Goal: Information Seeking & Learning: Check status

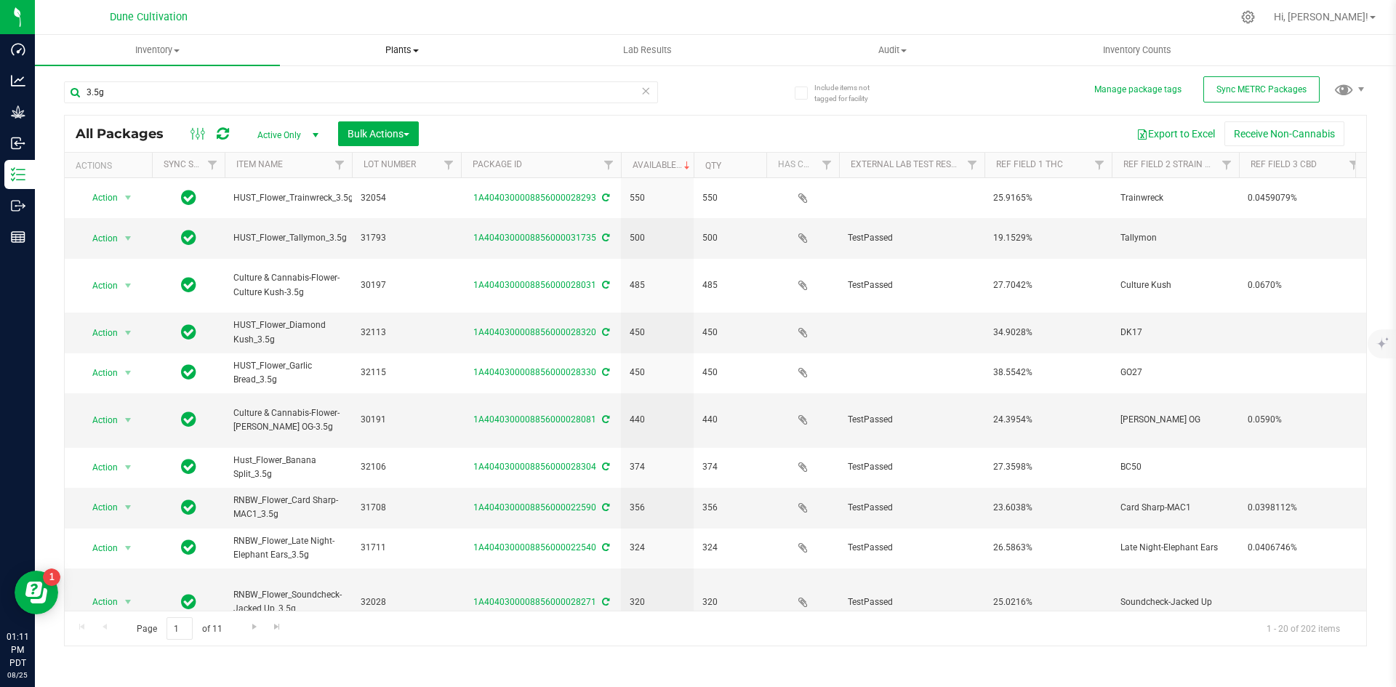
drag, startPoint x: 649, startPoint y: 92, endPoint x: 348, endPoint y: 48, distance: 304.3
click at [649, 92] on icon at bounding box center [646, 89] width 10 height 17
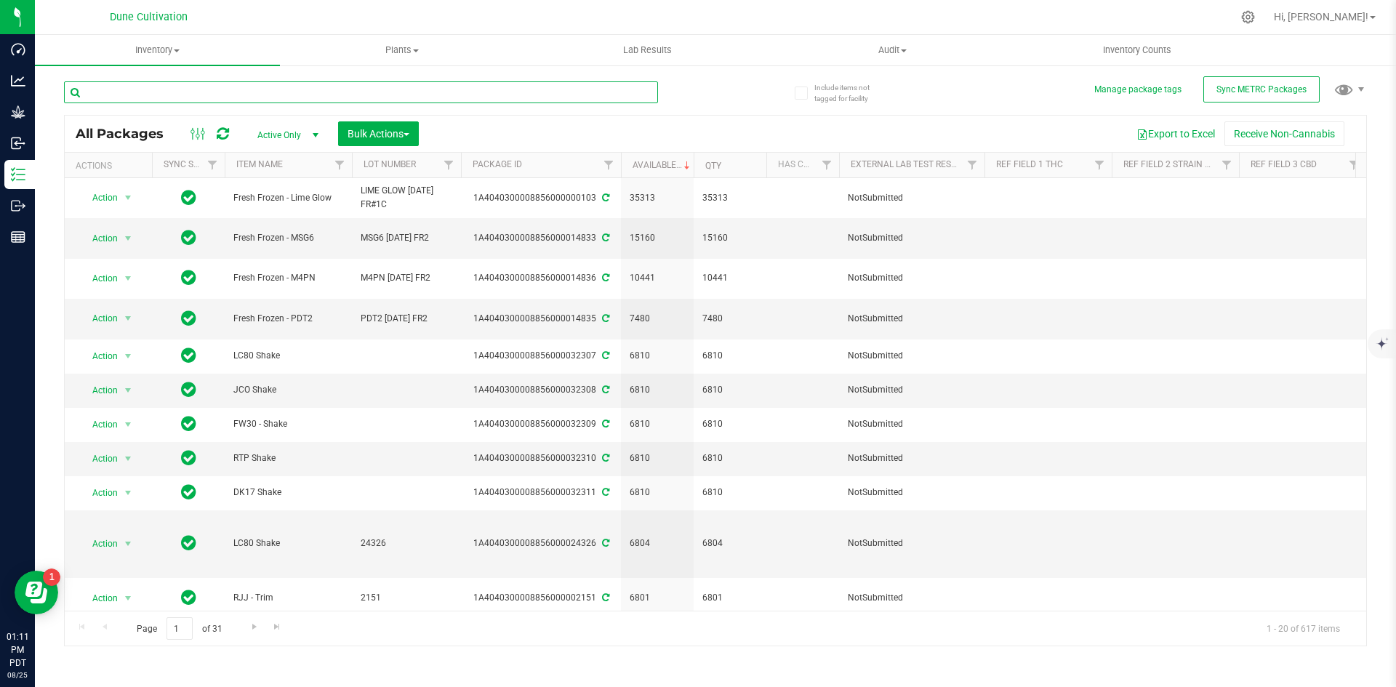
click at [164, 97] on input "text" at bounding box center [361, 92] width 594 height 22
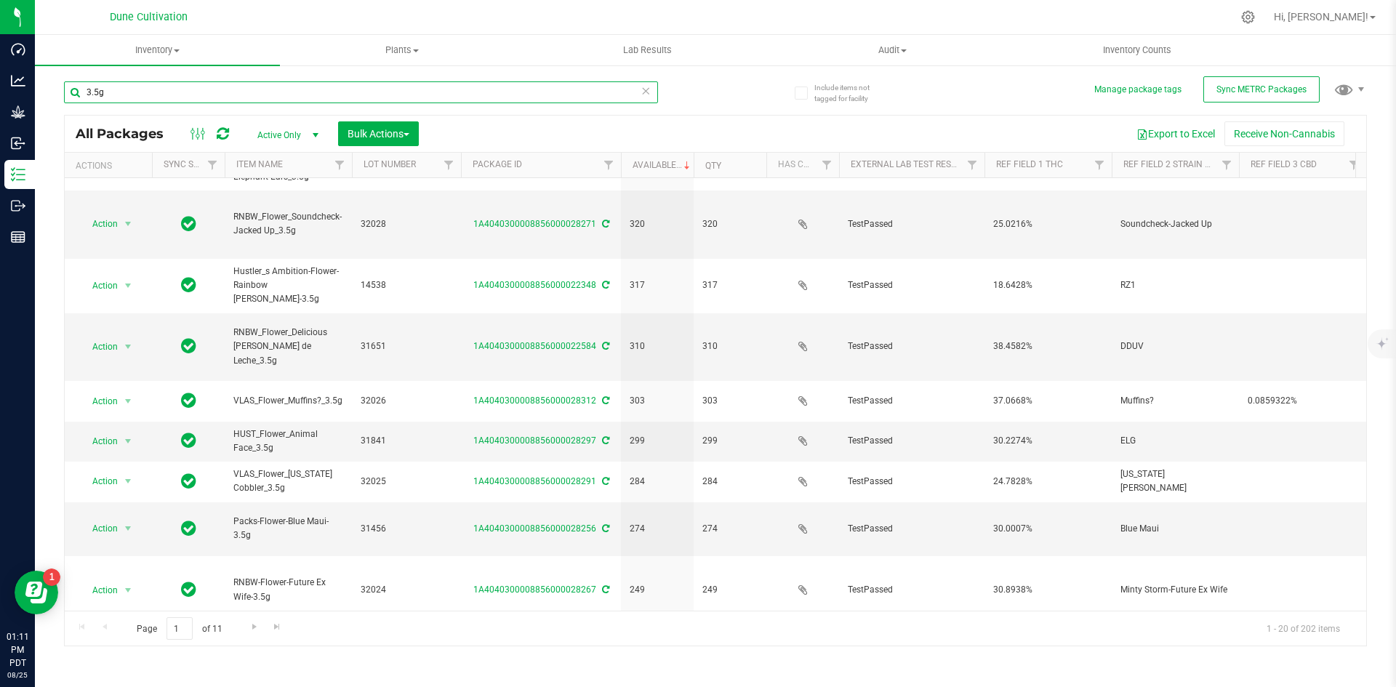
scroll to position [383, 0]
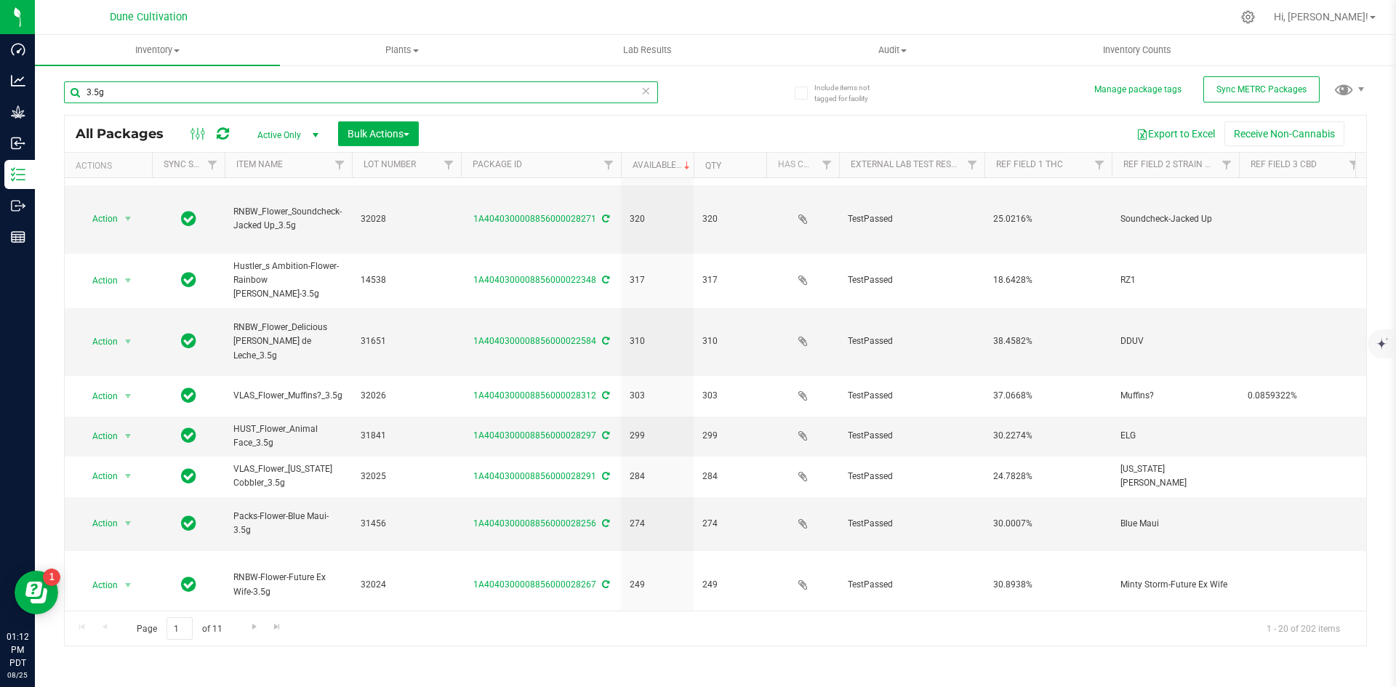
drag, startPoint x: 140, startPoint y: 95, endPoint x: 73, endPoint y: 94, distance: 67.6
click at [73, 94] on input "3.5g" at bounding box center [361, 92] width 594 height 22
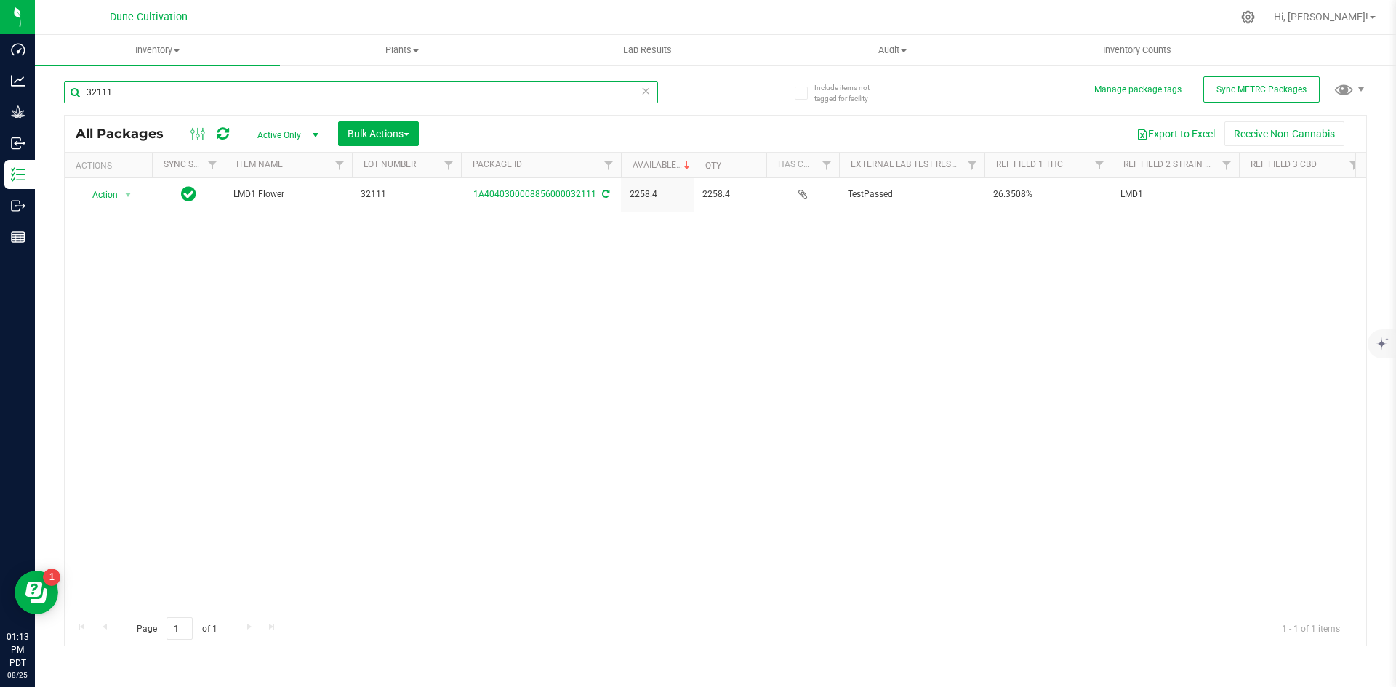
drag, startPoint x: 135, startPoint y: 97, endPoint x: 57, endPoint y: 95, distance: 78.6
click at [57, 95] on div "Include items not tagged for facility Manage package tags Sync METRC Packages 3…" at bounding box center [715, 286] width 1361 height 444
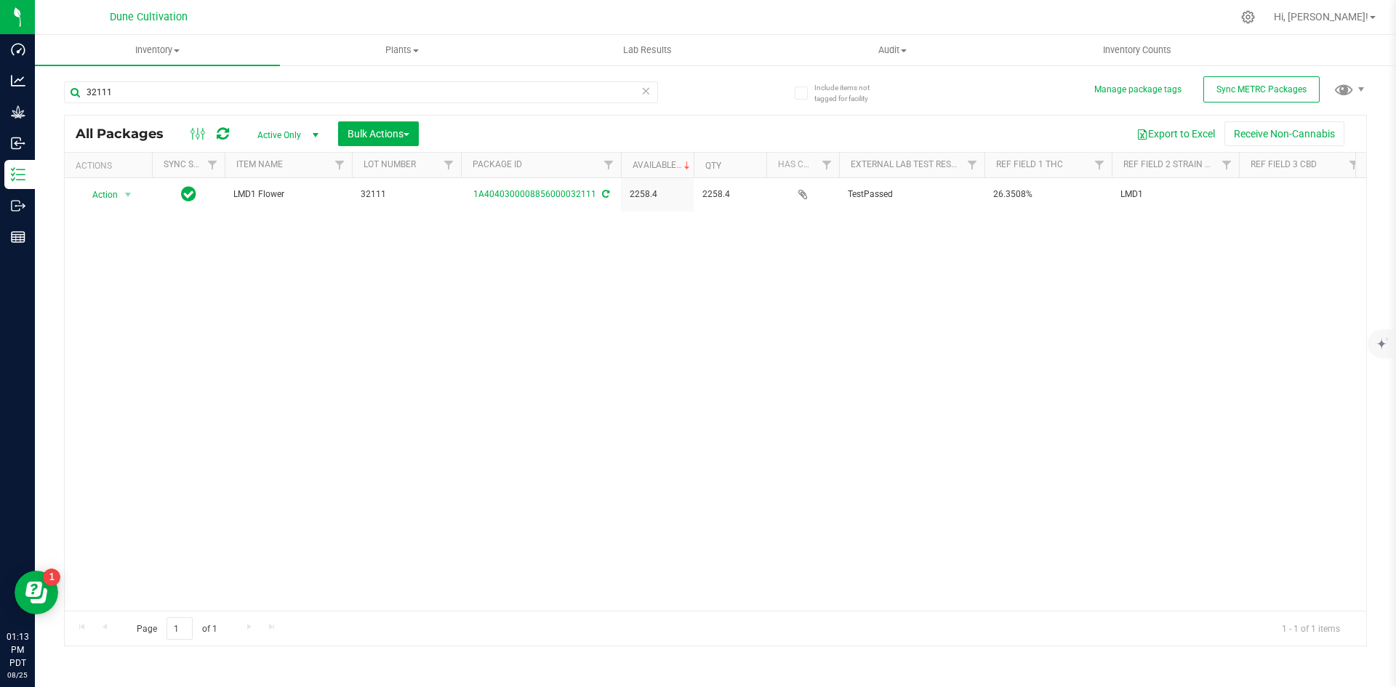
click at [57, 95] on div "Include items not tagged for facility Manage package tags Sync METRC Packages 3…" at bounding box center [715, 286] width 1361 height 444
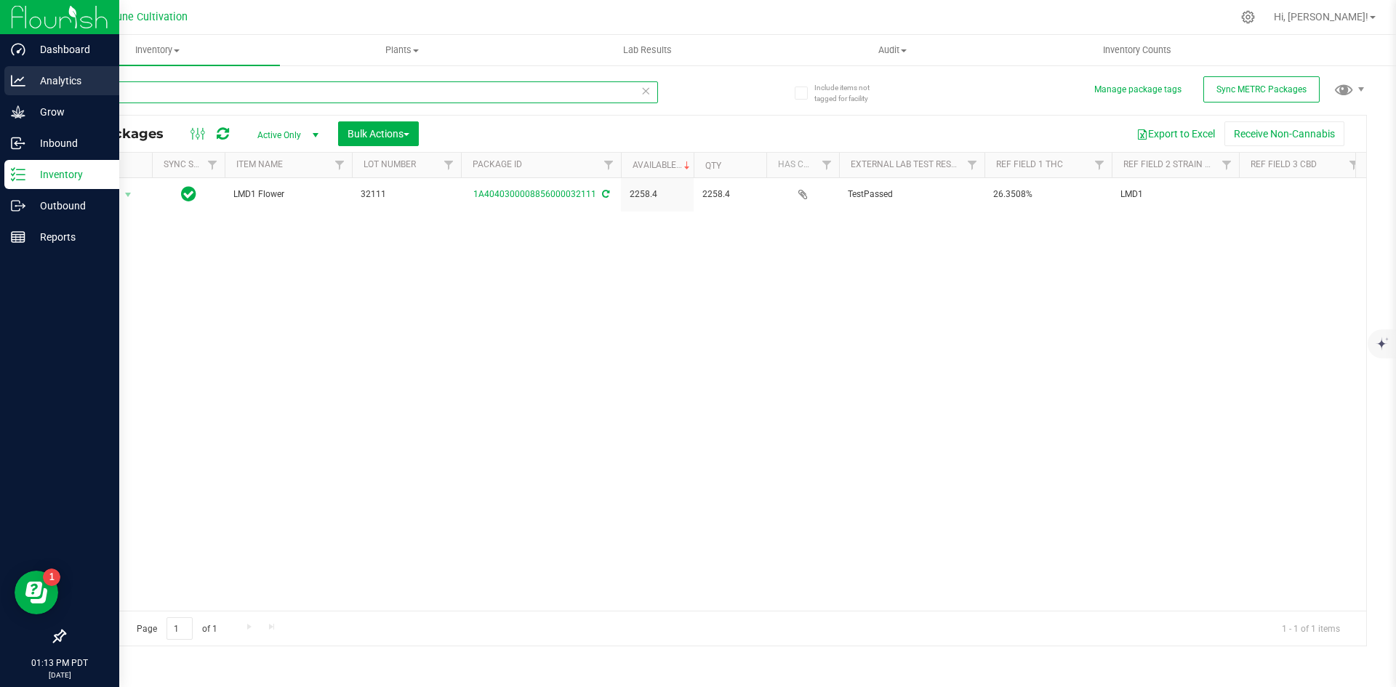
drag, startPoint x: 159, startPoint y: 94, endPoint x: 0, endPoint y: 95, distance: 159.2
click at [0, 95] on div "Dashboard Analytics Grow Inbound Inventory Outbound Reports 01:13 PM PDT [DATE]…" at bounding box center [698, 343] width 1396 height 687
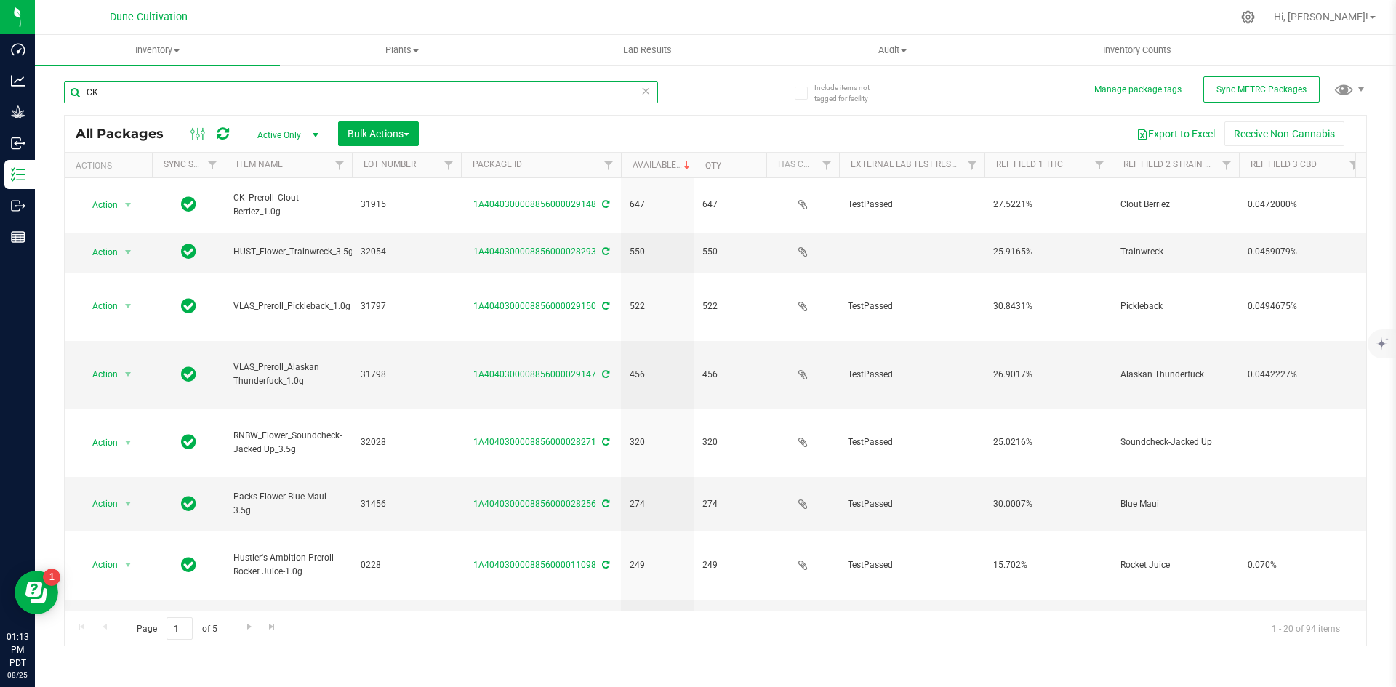
drag, startPoint x: 134, startPoint y: 90, endPoint x: 65, endPoint y: 91, distance: 69.1
click at [65, 91] on input "CK" at bounding box center [361, 92] width 594 height 22
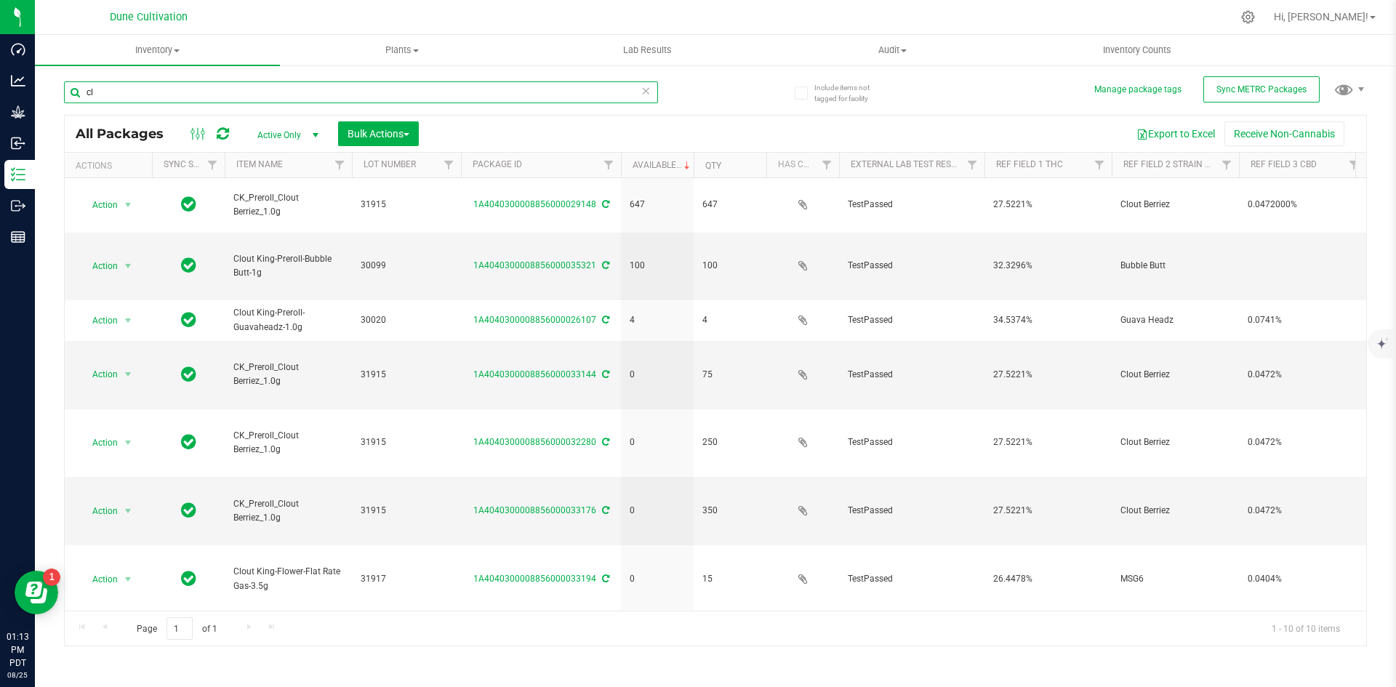
type input "c"
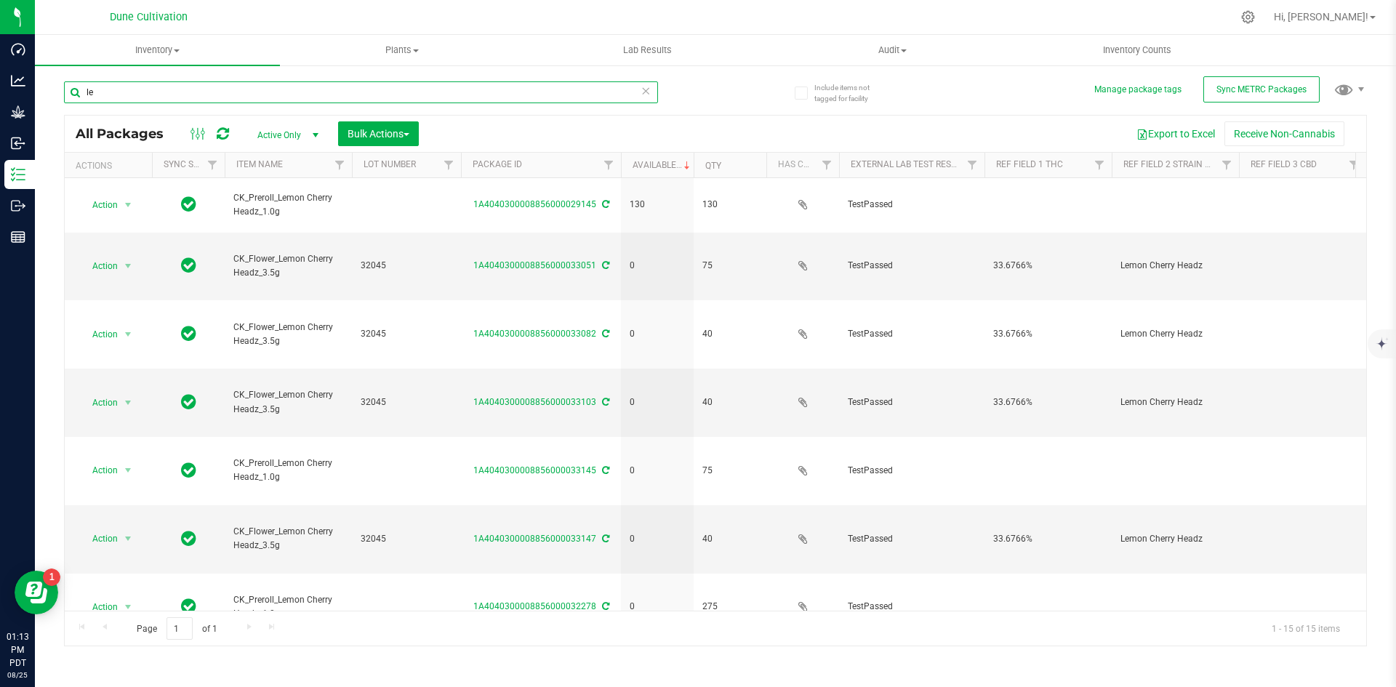
type input "l"
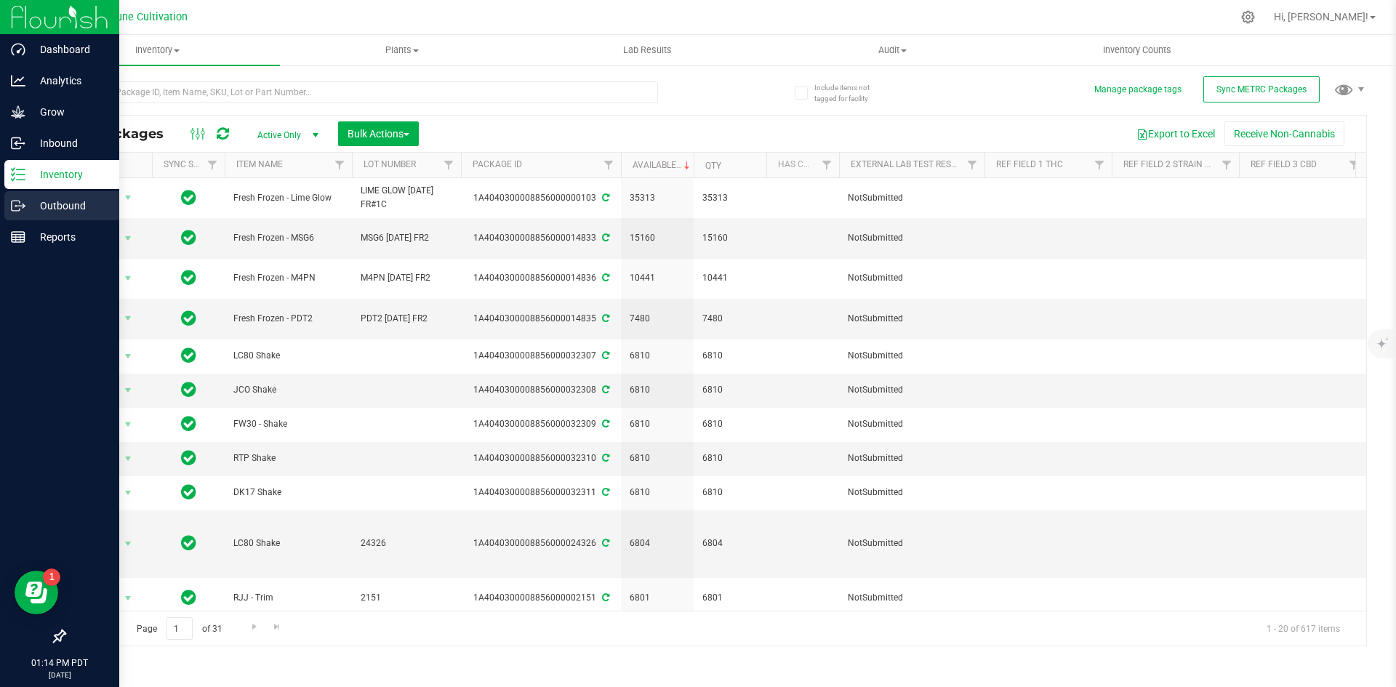
click at [25, 209] on p "Outbound" at bounding box center [68, 205] width 87 height 17
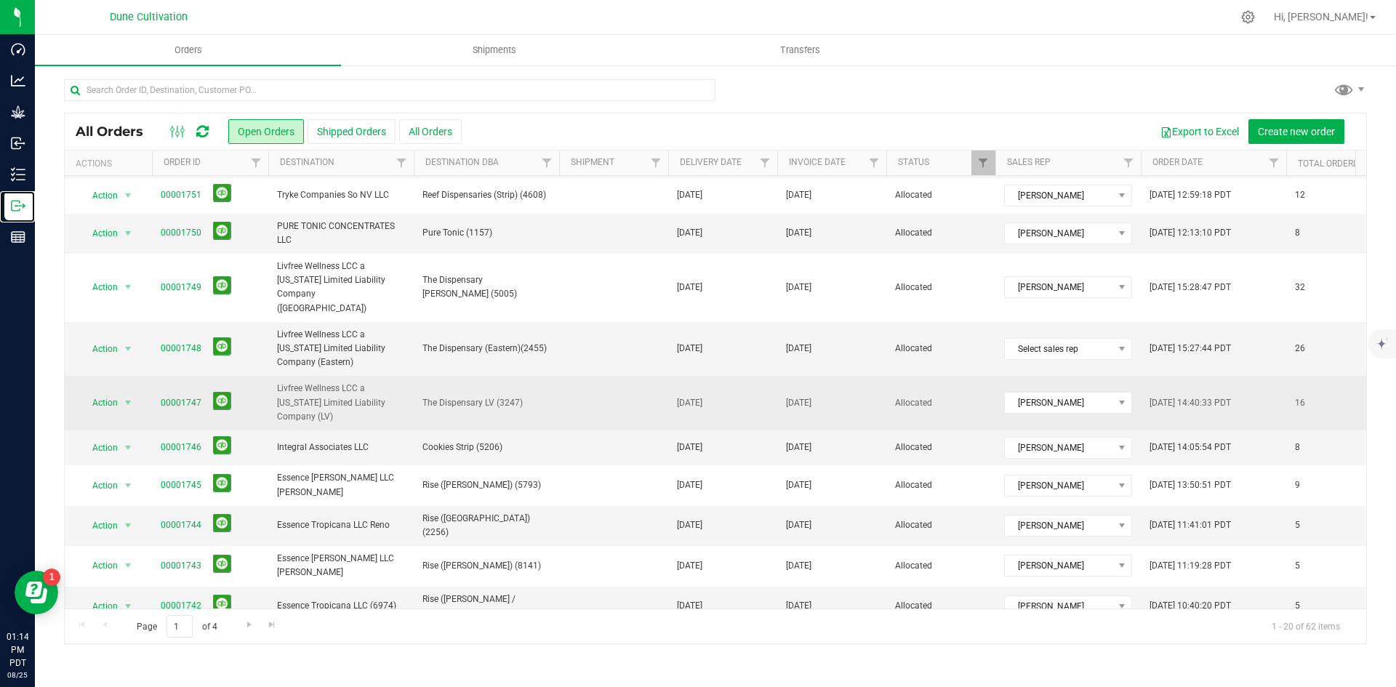
scroll to position [374, 0]
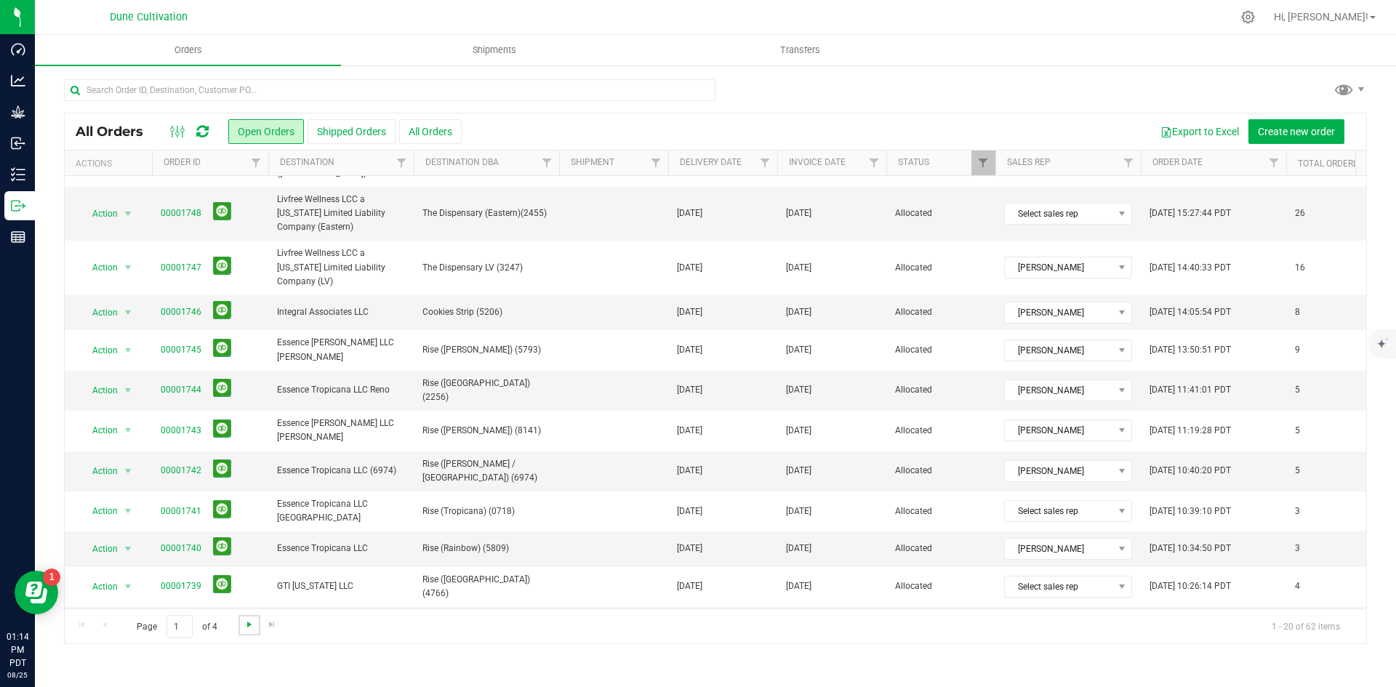
click at [252, 625] on span "Go to the next page" at bounding box center [250, 625] width 12 height 12
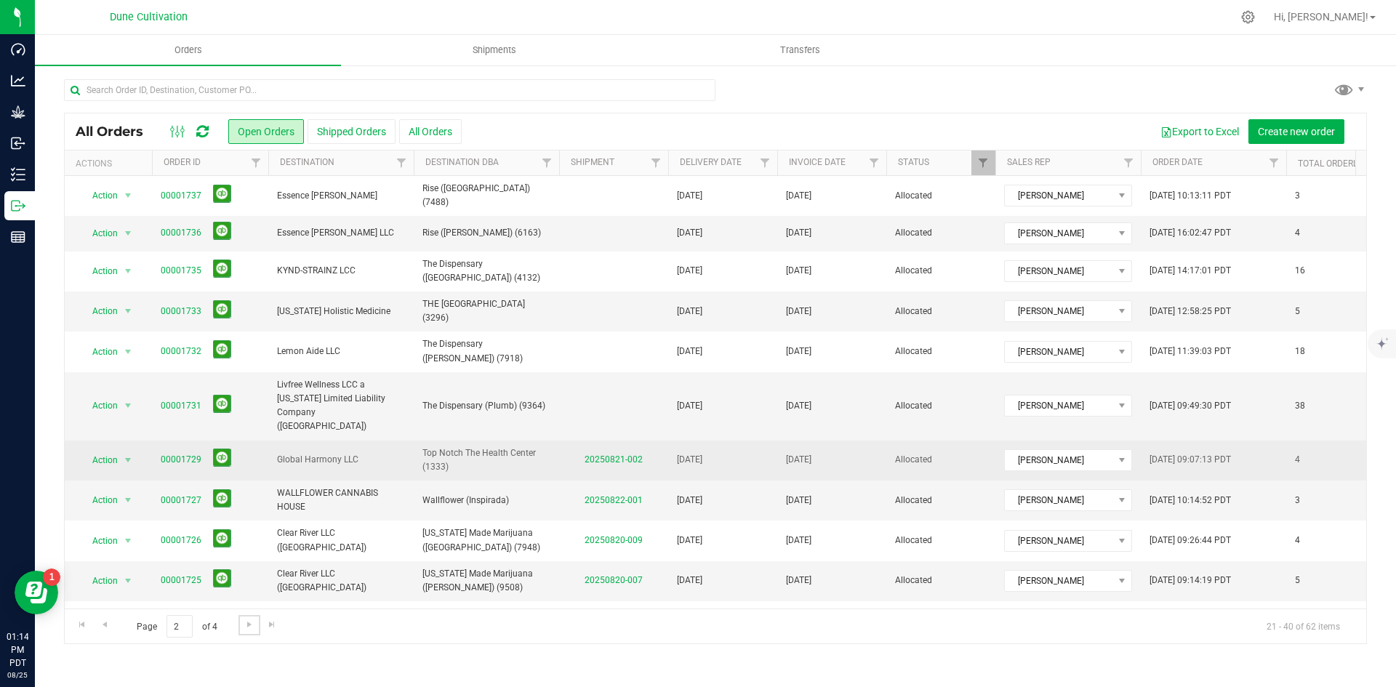
scroll to position [115, 0]
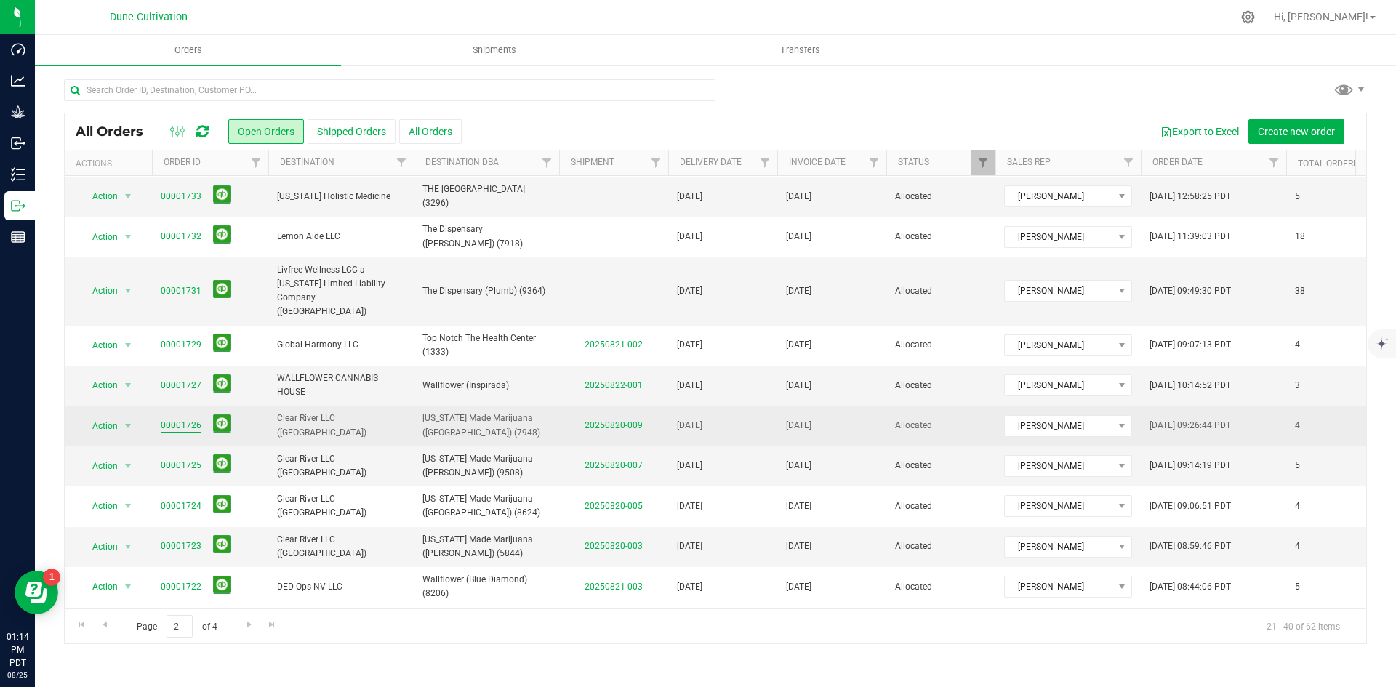
click at [185, 419] on link "00001726" at bounding box center [181, 426] width 41 height 14
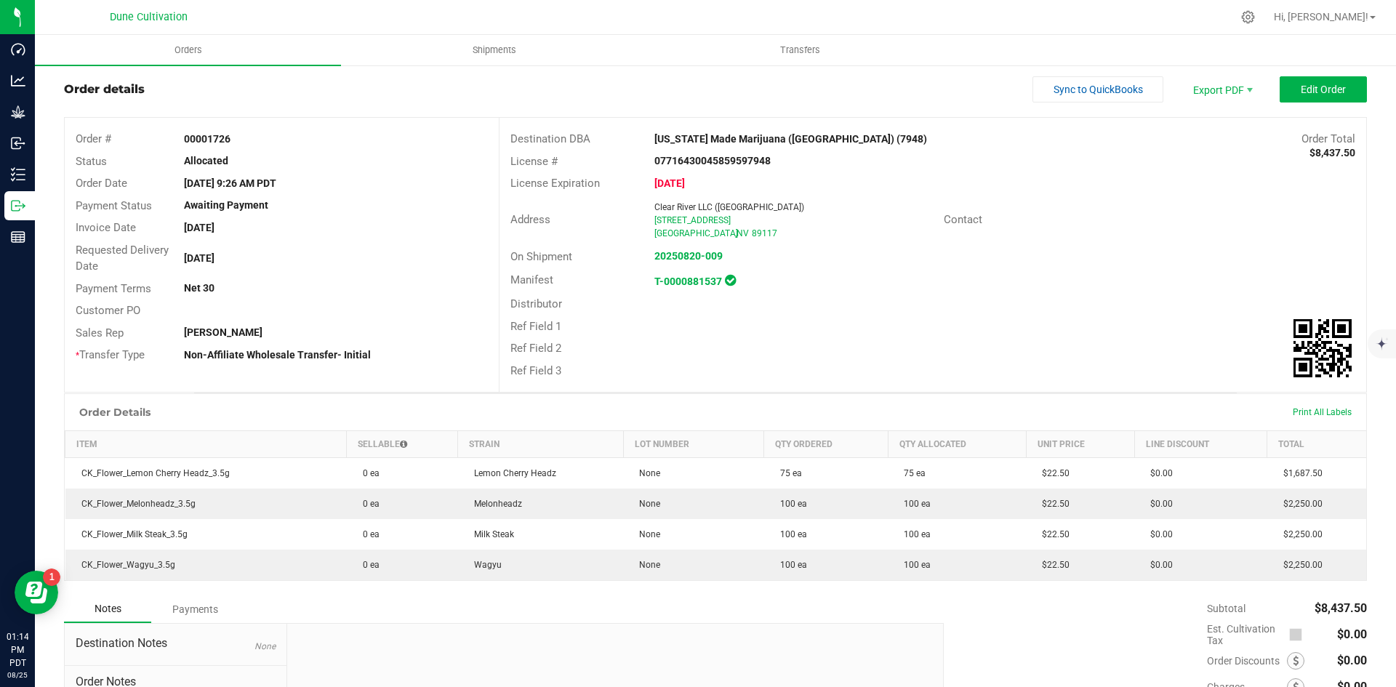
scroll to position [41, 0]
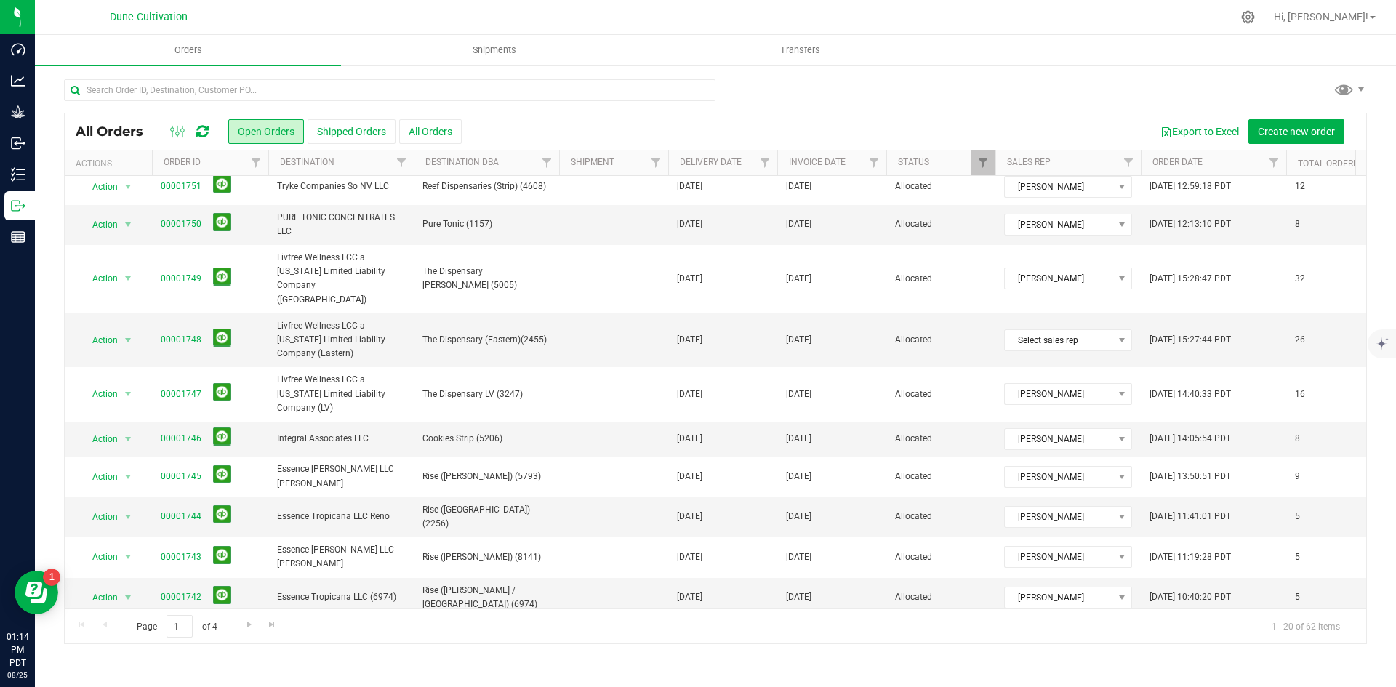
scroll to position [374, 0]
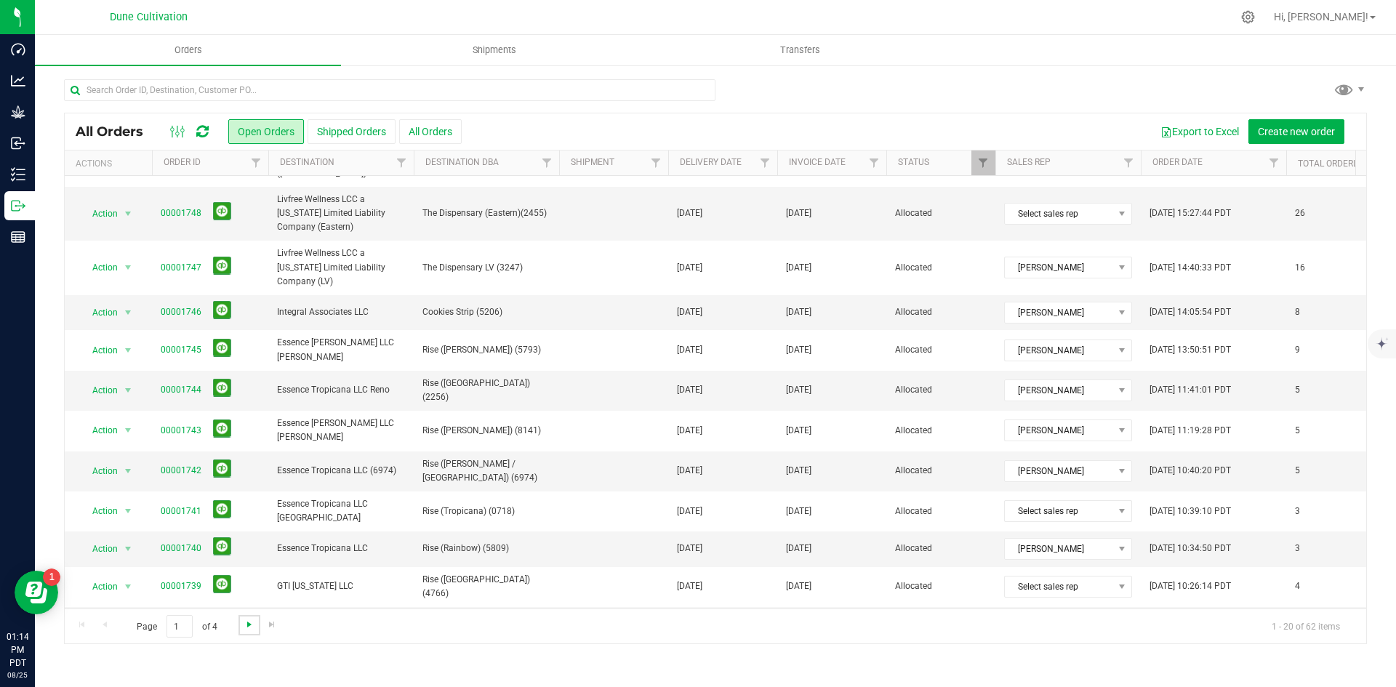
click at [244, 624] on span "Go to the next page" at bounding box center [250, 625] width 12 height 12
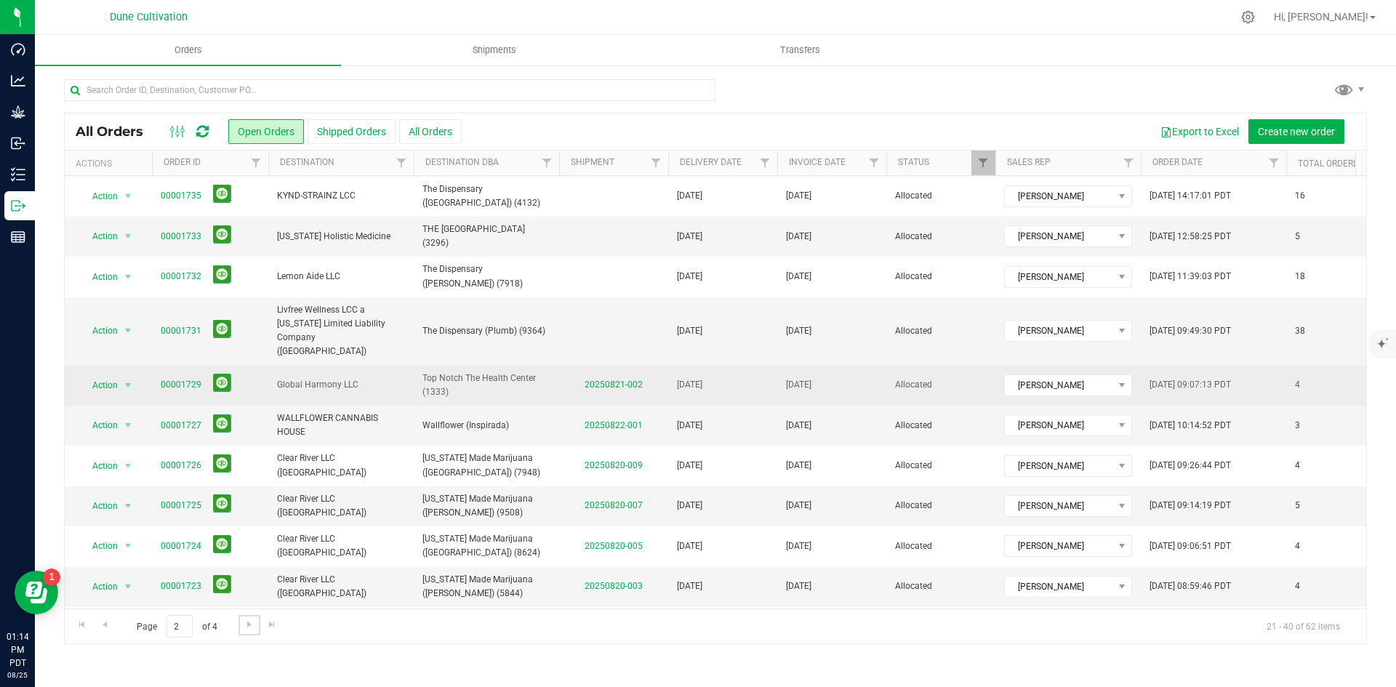
scroll to position [76, 0]
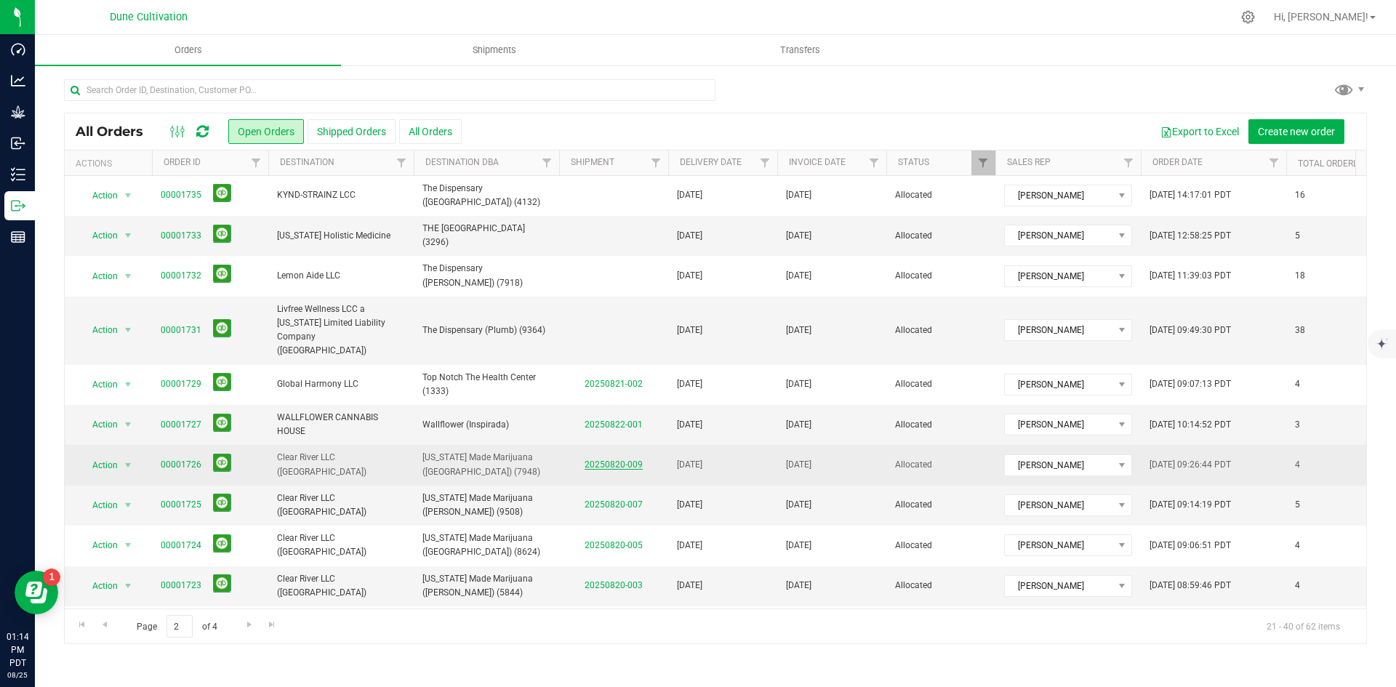
click at [617, 460] on link "20250820-009" at bounding box center [614, 465] width 58 height 10
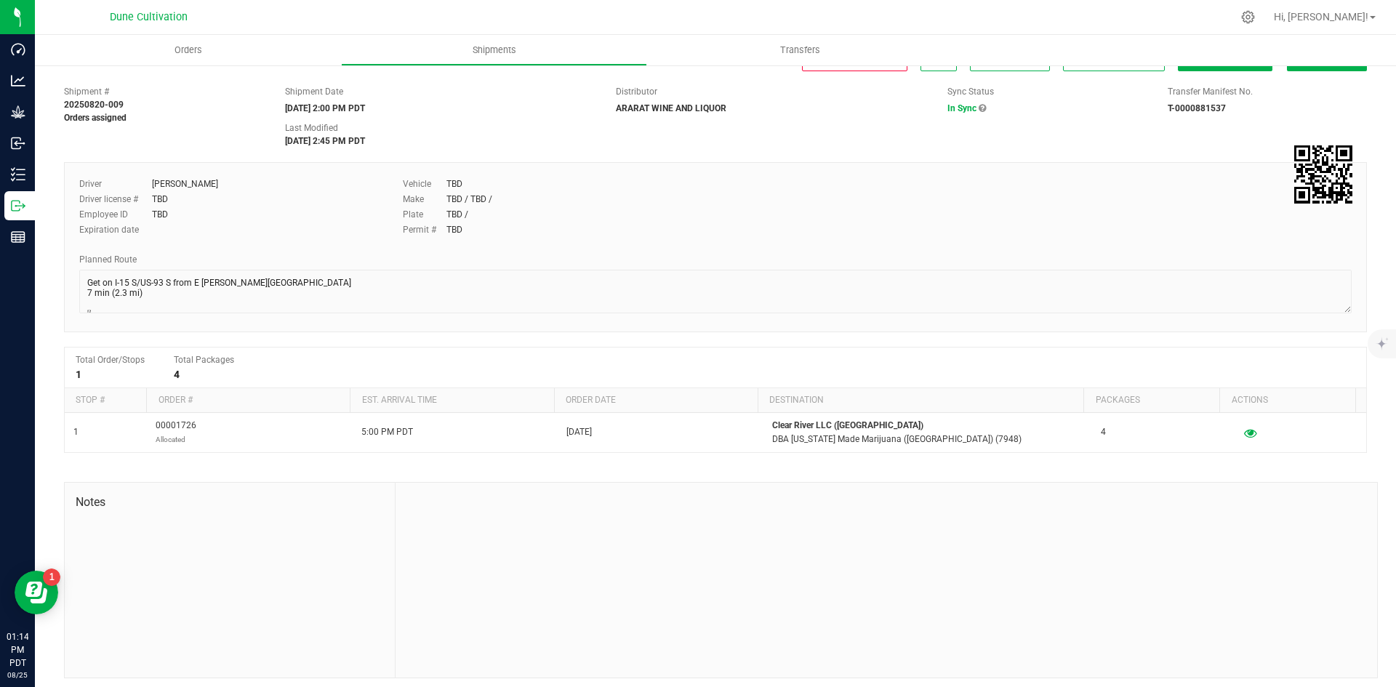
scroll to position [33, 0]
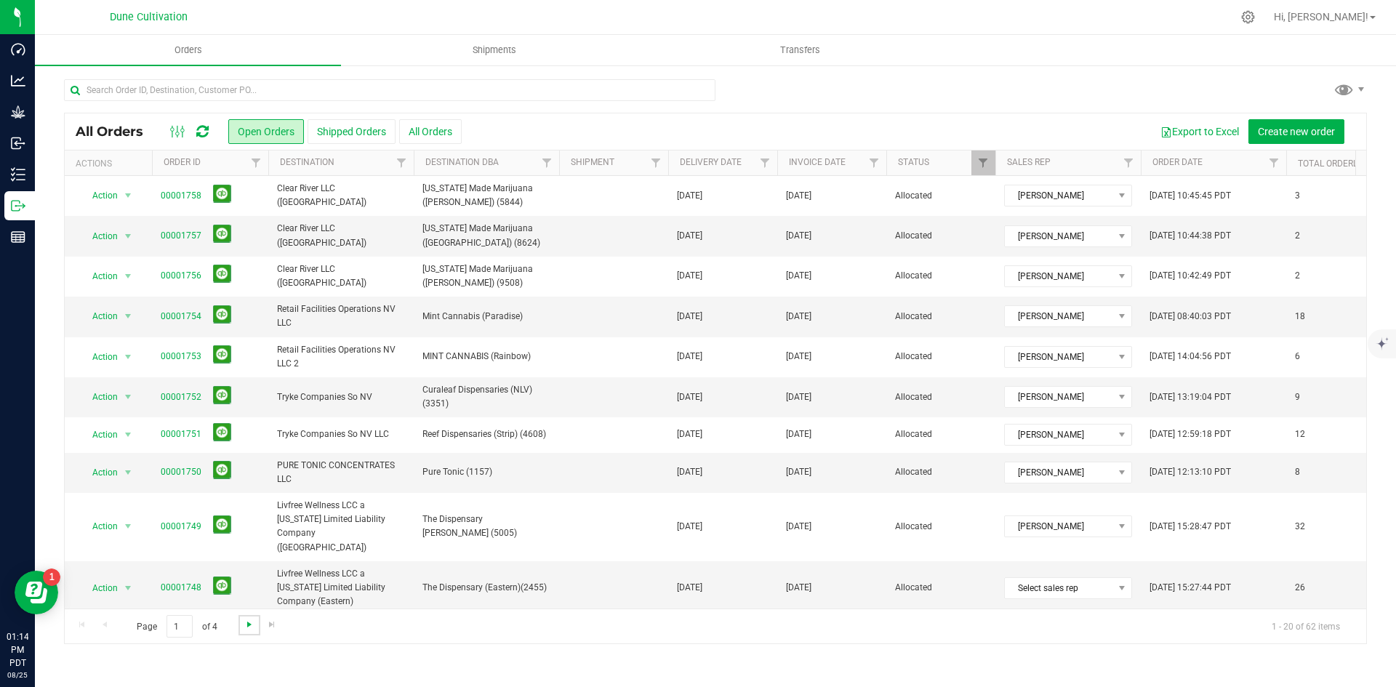
click at [249, 625] on span "Go to the next page" at bounding box center [250, 625] width 12 height 12
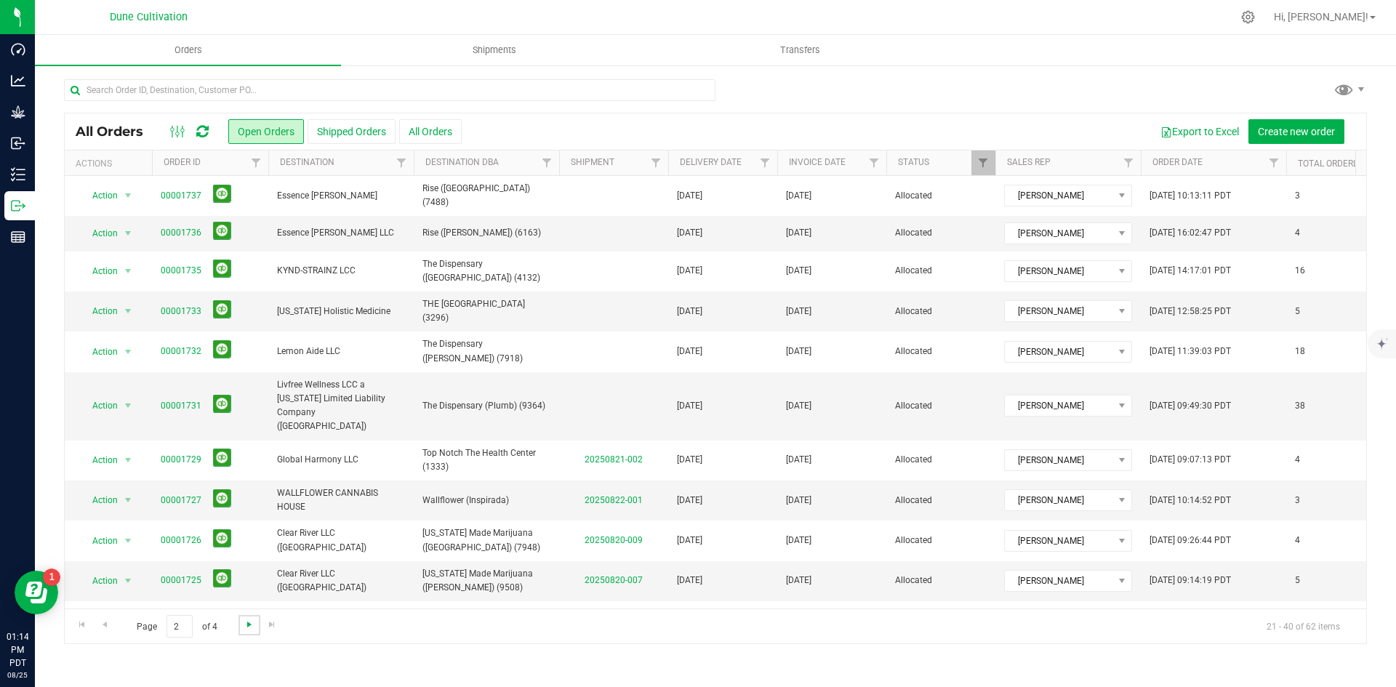
click at [249, 625] on span "Go to the next page" at bounding box center [250, 625] width 12 height 12
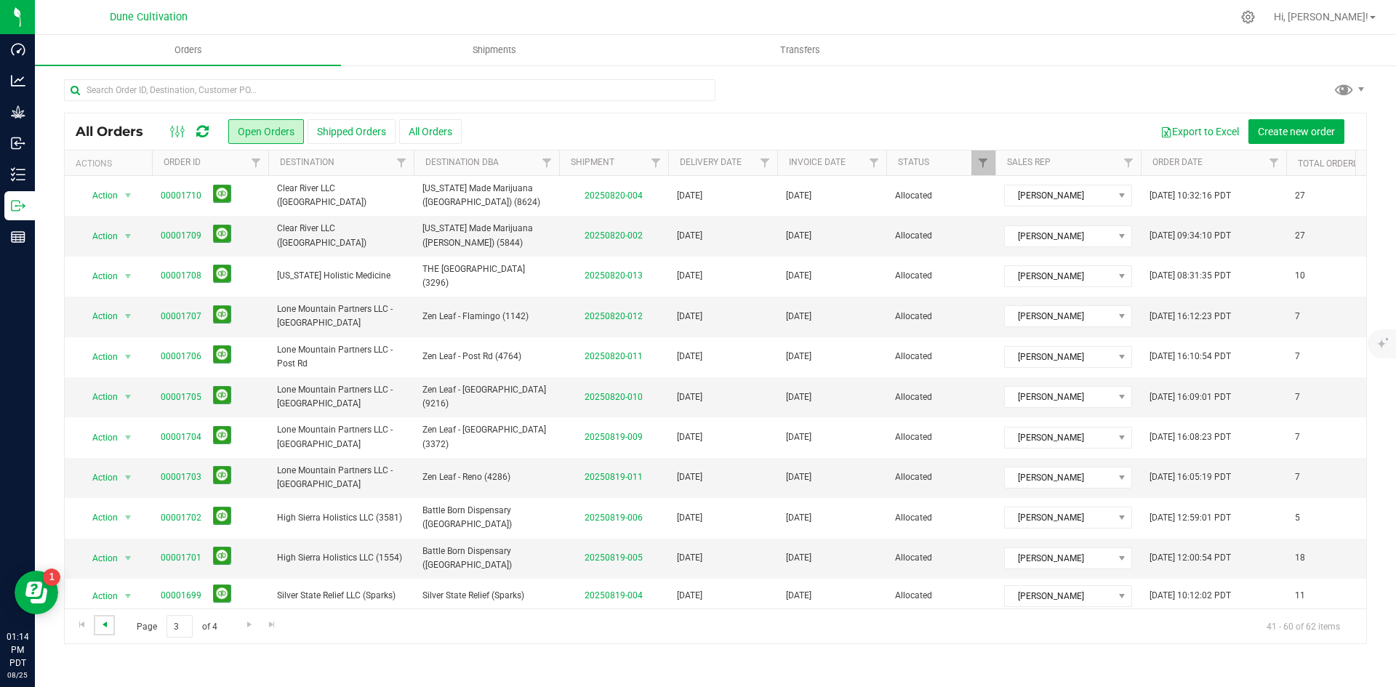
click at [101, 626] on span "Go to the previous page" at bounding box center [105, 625] width 12 height 12
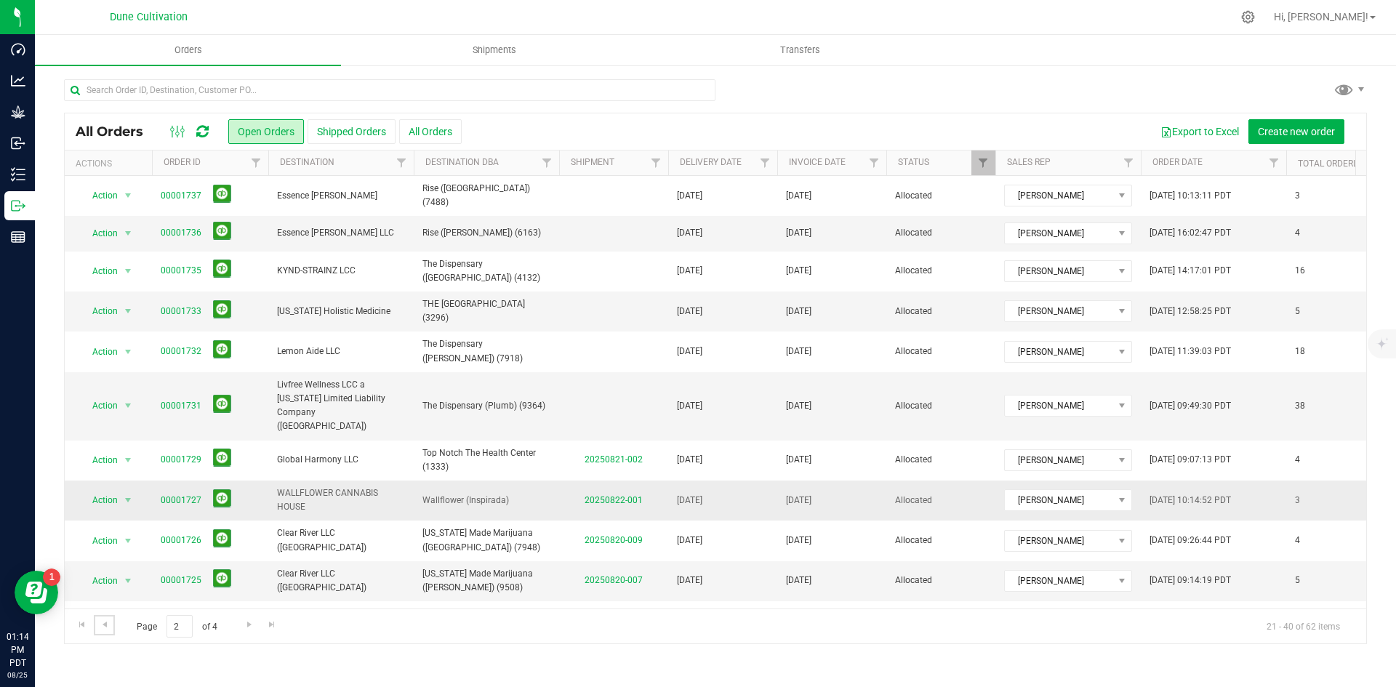
scroll to position [371, 0]
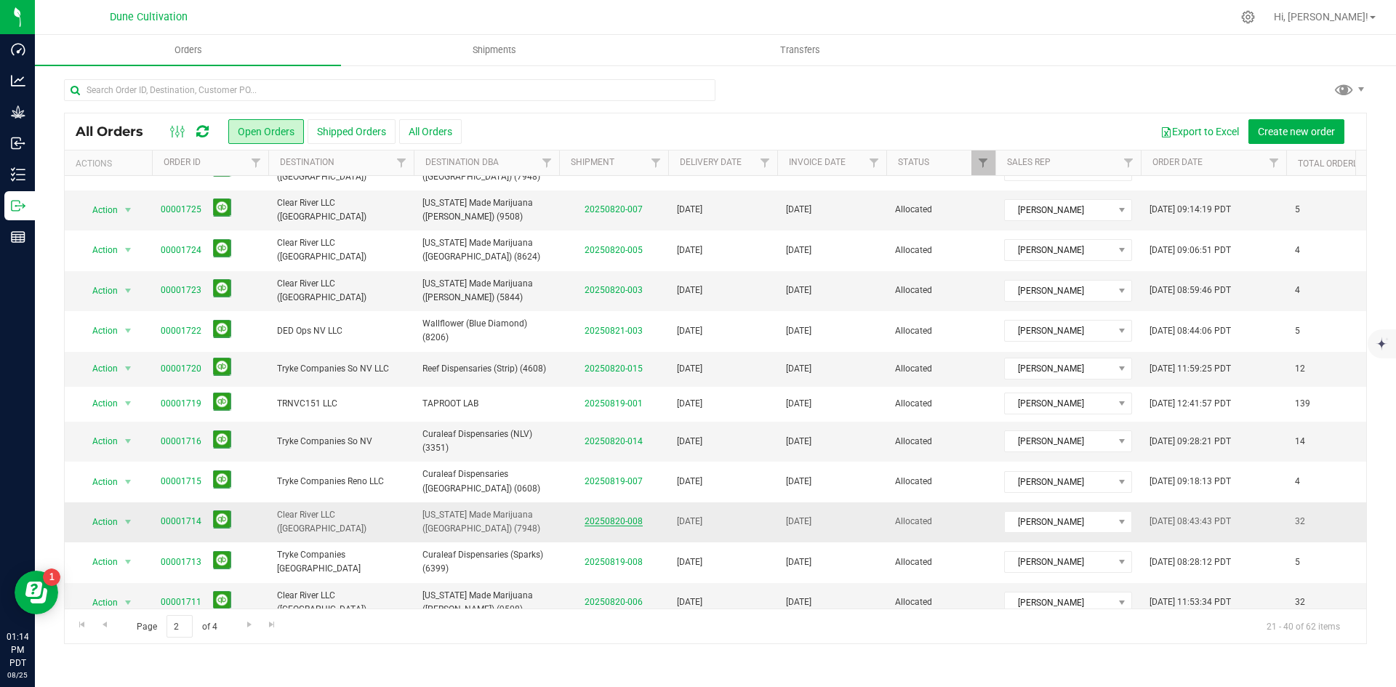
click at [611, 516] on link "20250820-008" at bounding box center [614, 521] width 58 height 10
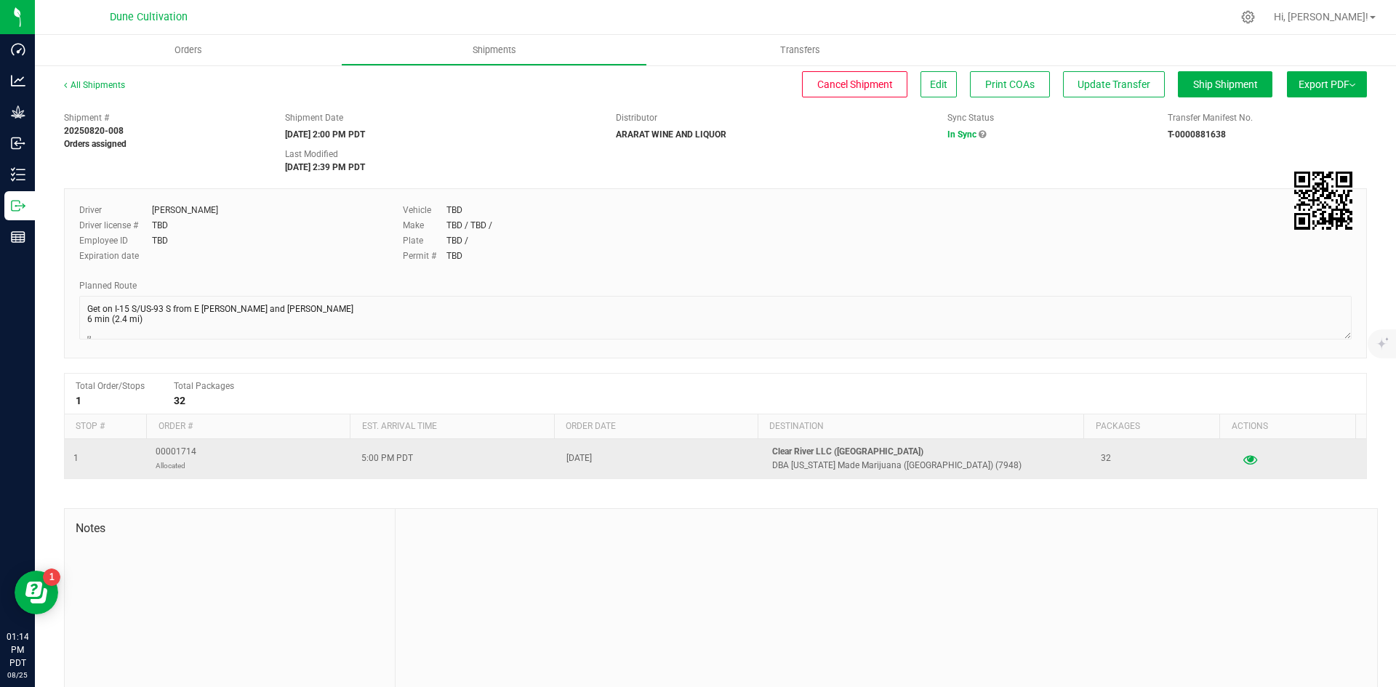
click at [1237, 464] on button "button" at bounding box center [1250, 458] width 26 height 23
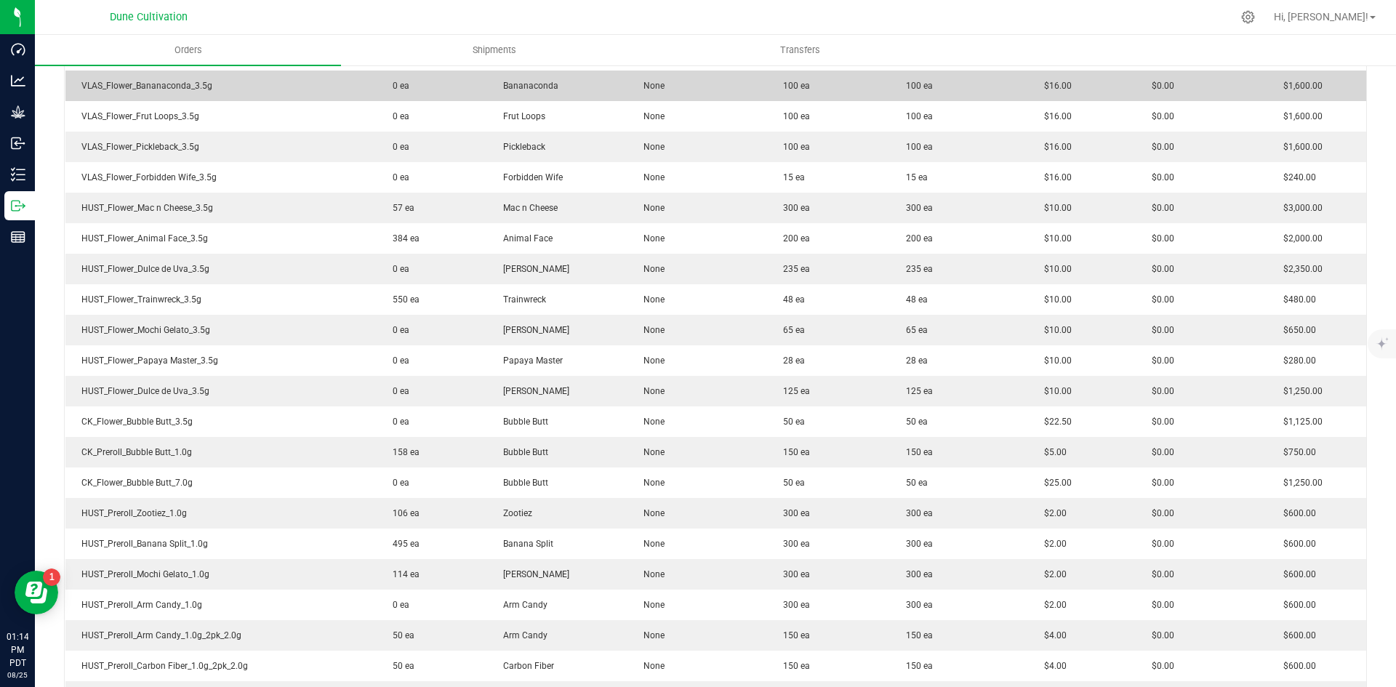
scroll to position [462, 0]
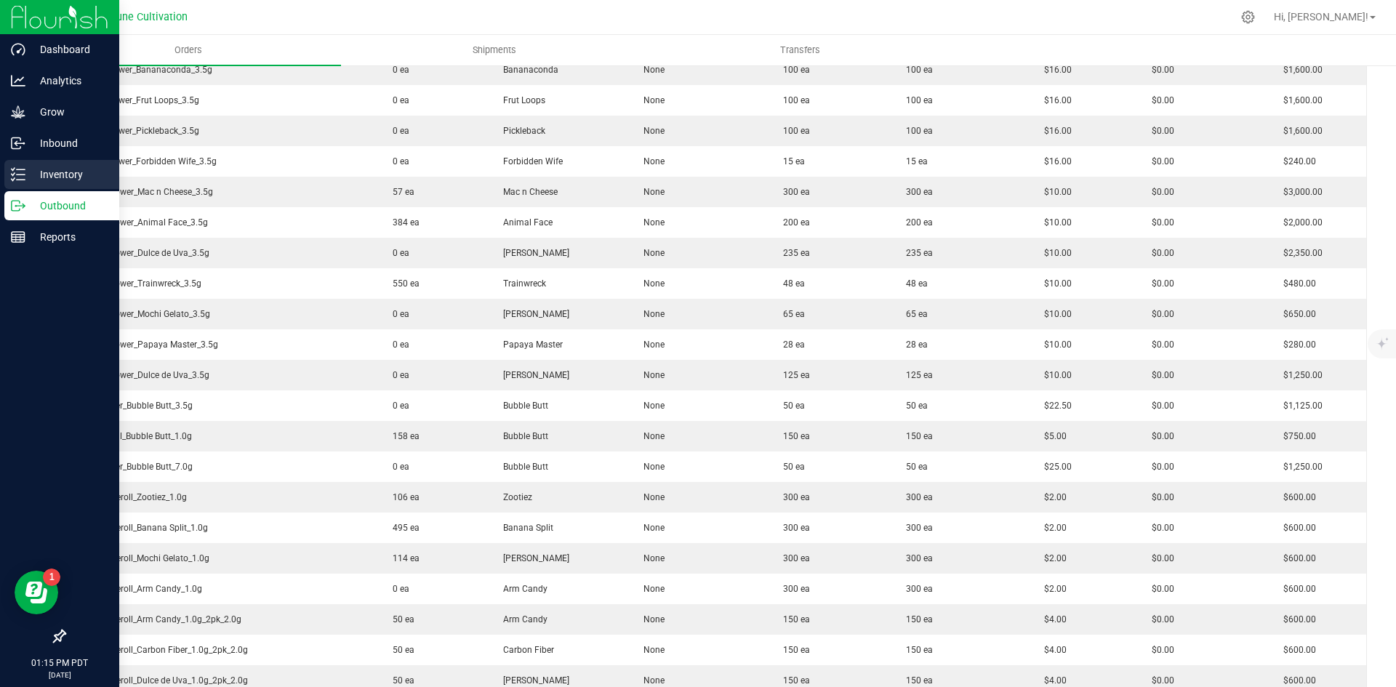
click at [17, 174] on line at bounding box center [21, 174] width 8 height 0
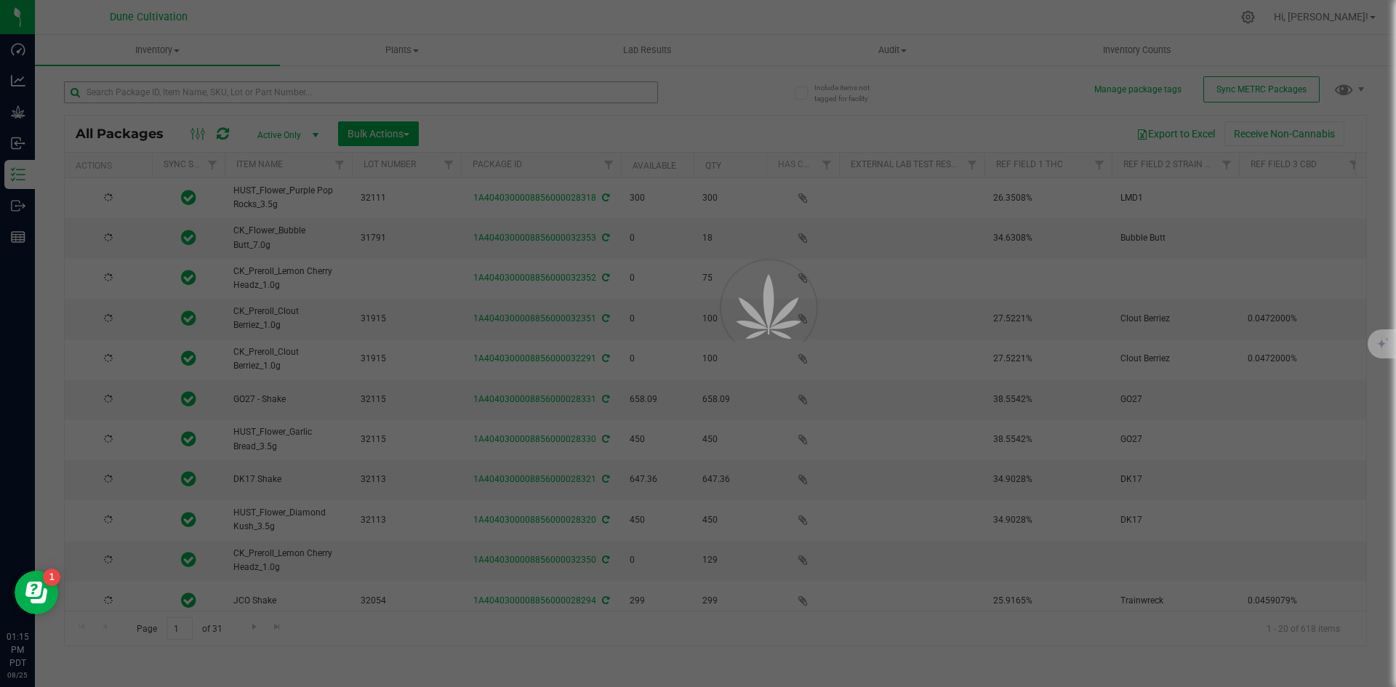
click at [312, 89] on div at bounding box center [698, 343] width 1396 height 687
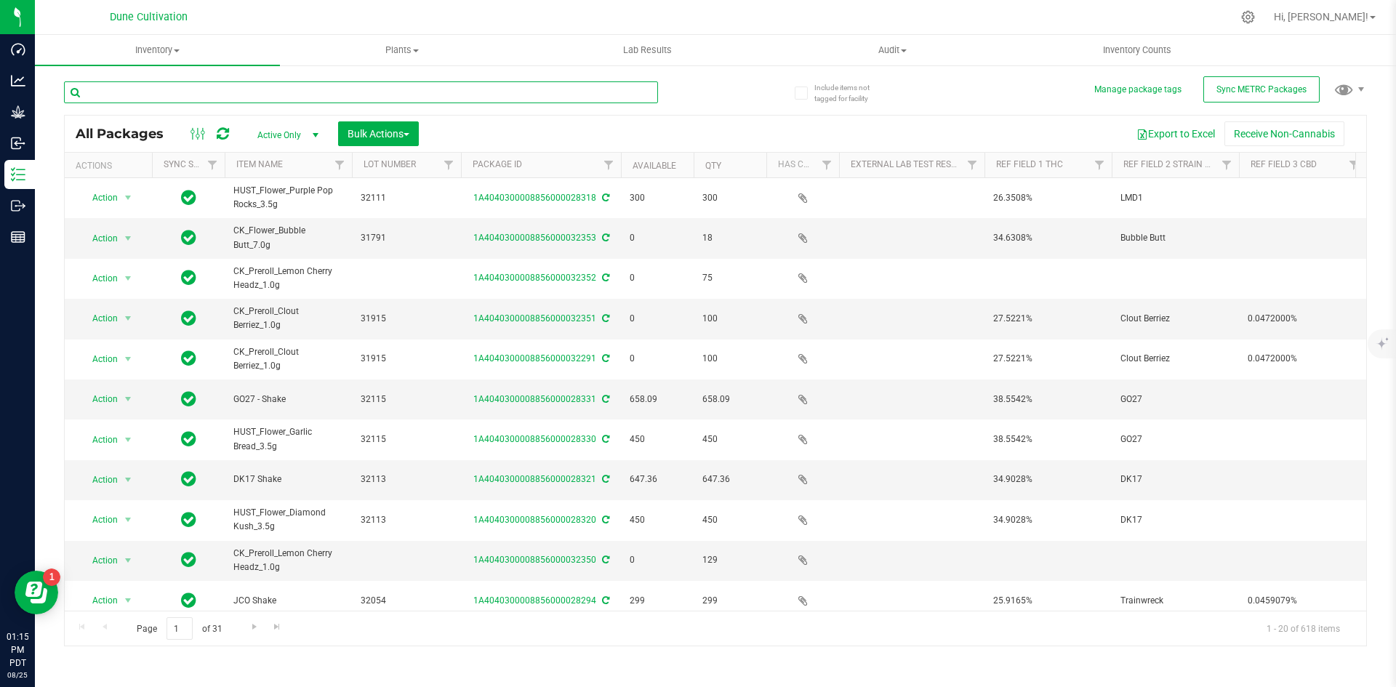
click at [312, 89] on input "text" at bounding box center [361, 92] width 594 height 22
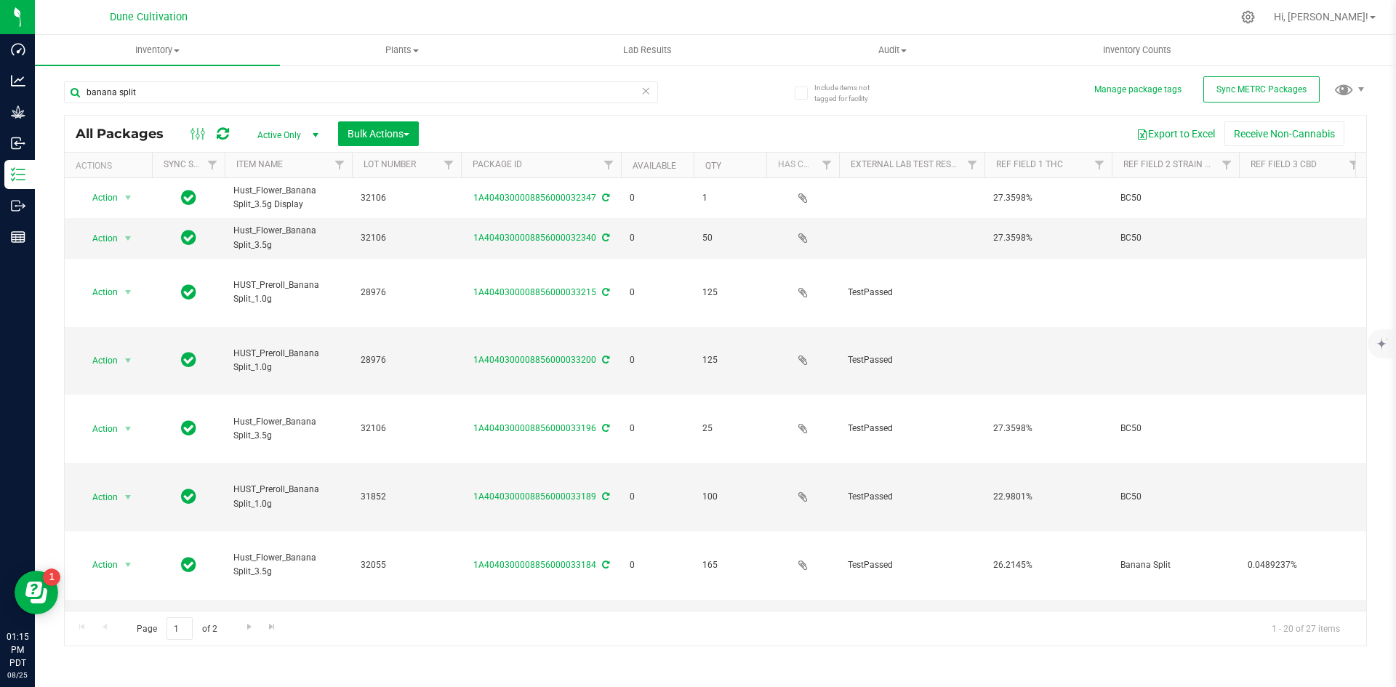
click at [654, 158] on th "Available" at bounding box center [657, 165] width 73 height 25
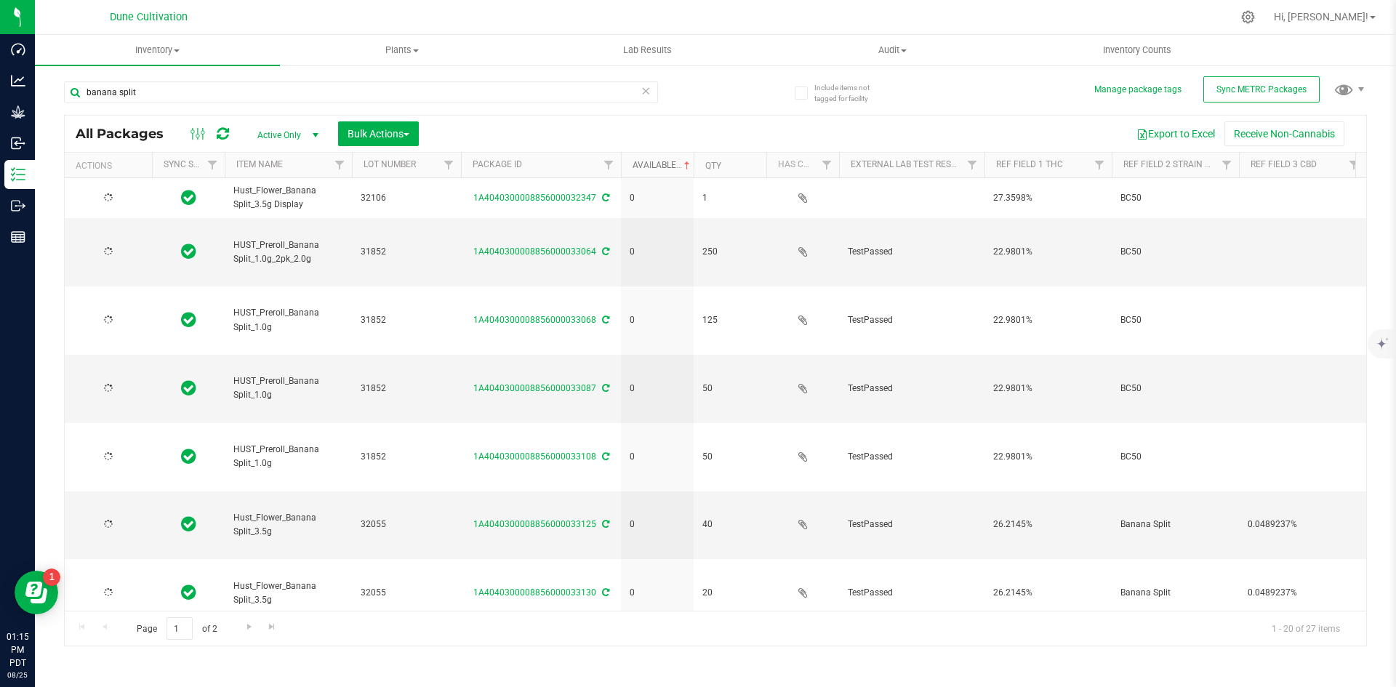
click at [650, 162] on link "Available" at bounding box center [663, 165] width 60 height 10
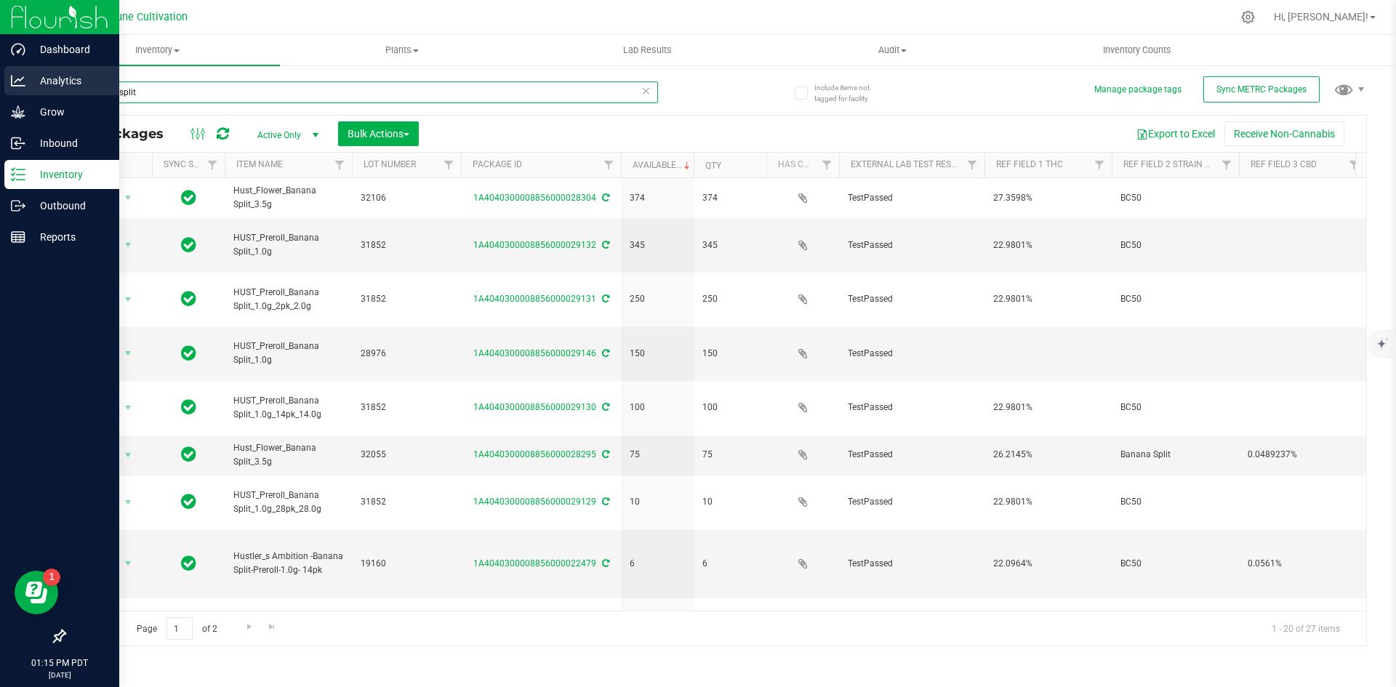
drag, startPoint x: 160, startPoint y: 93, endPoint x: 32, endPoint y: 77, distance: 129.0
click at [32, 77] on div "Dashboard Analytics Grow Inbound Inventory Outbound Reports 01:15 PM PDT [DATE]…" at bounding box center [698, 343] width 1396 height 687
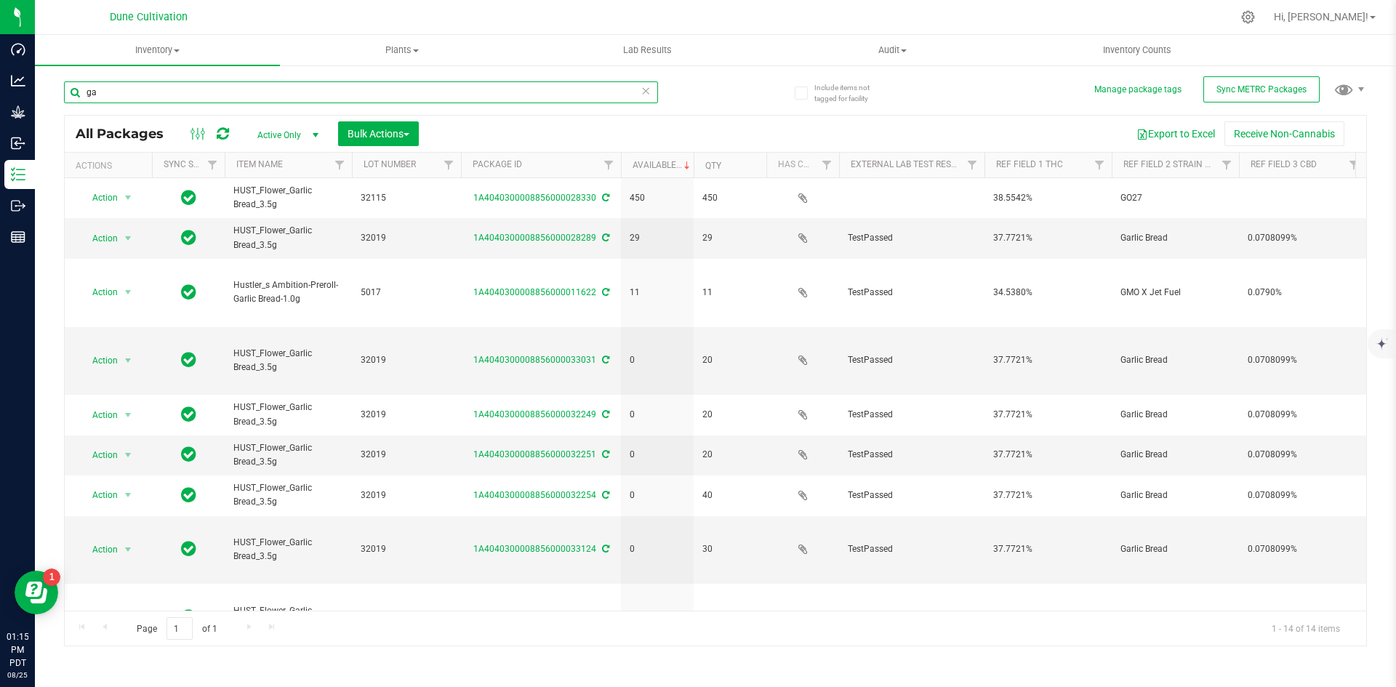
type input "g"
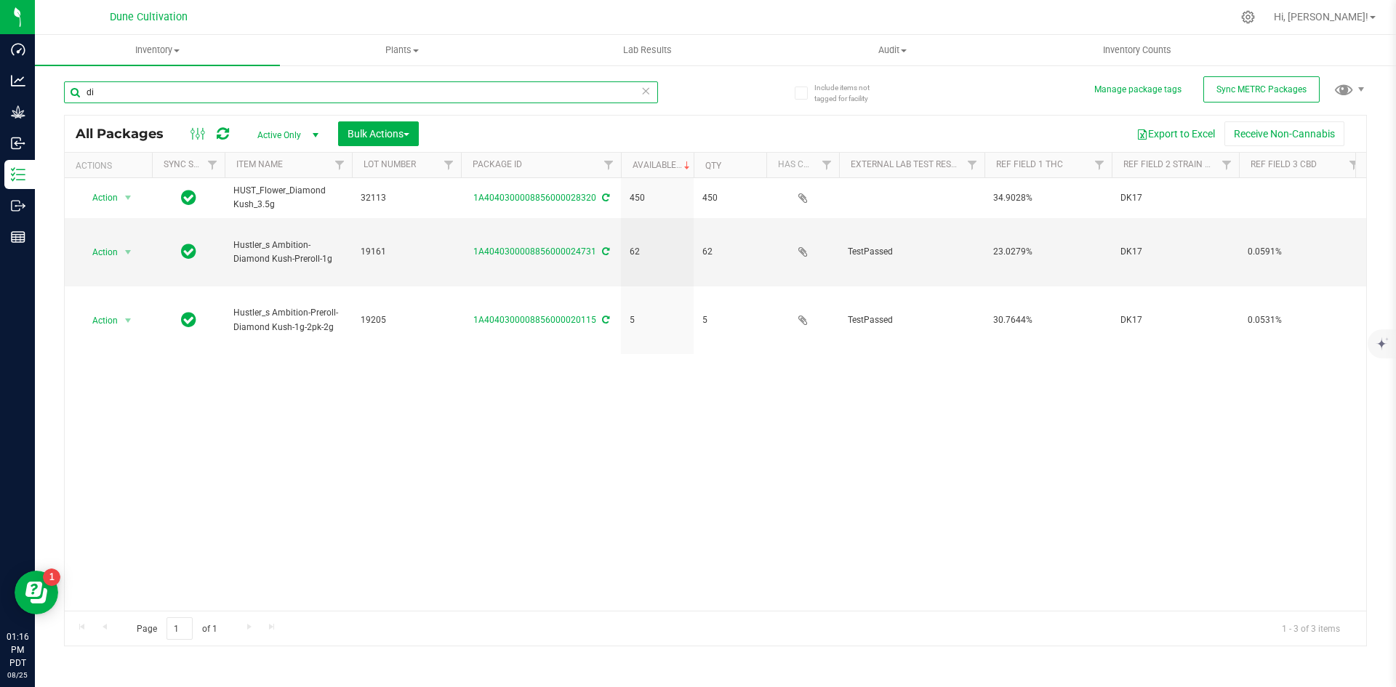
type input "d"
type input "p"
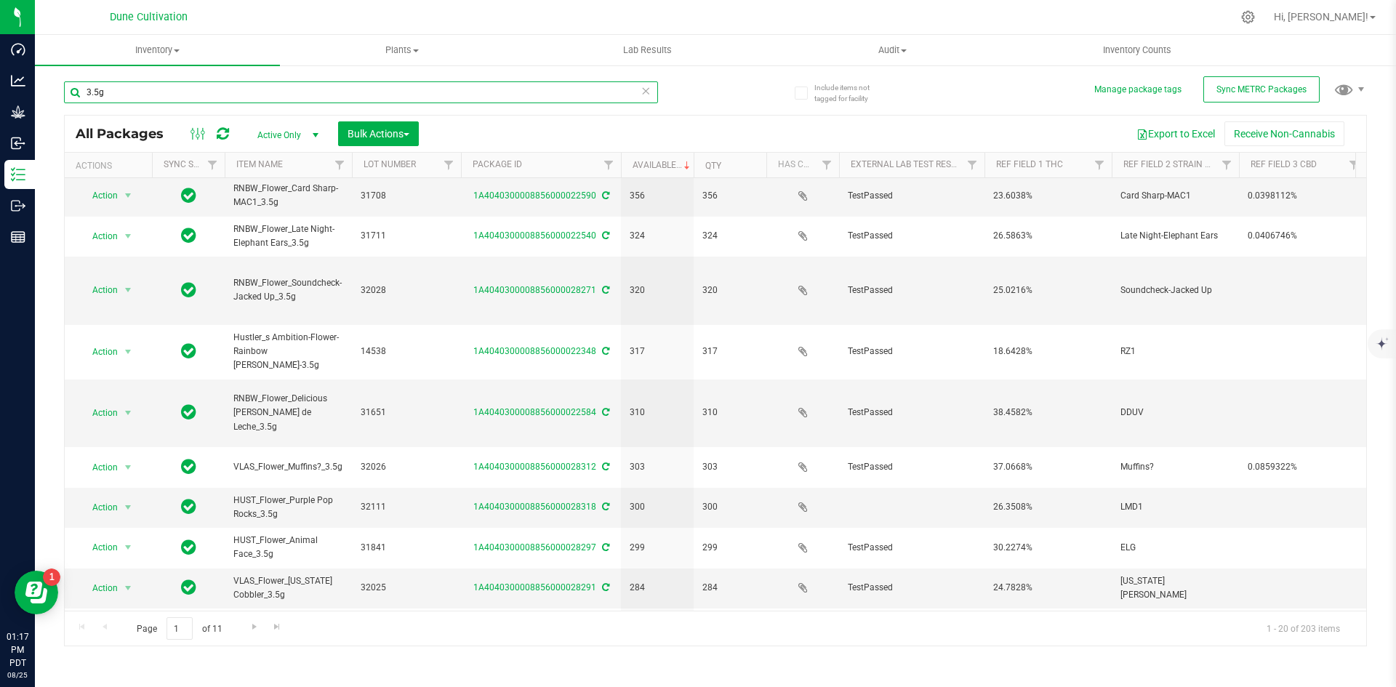
scroll to position [311, 0]
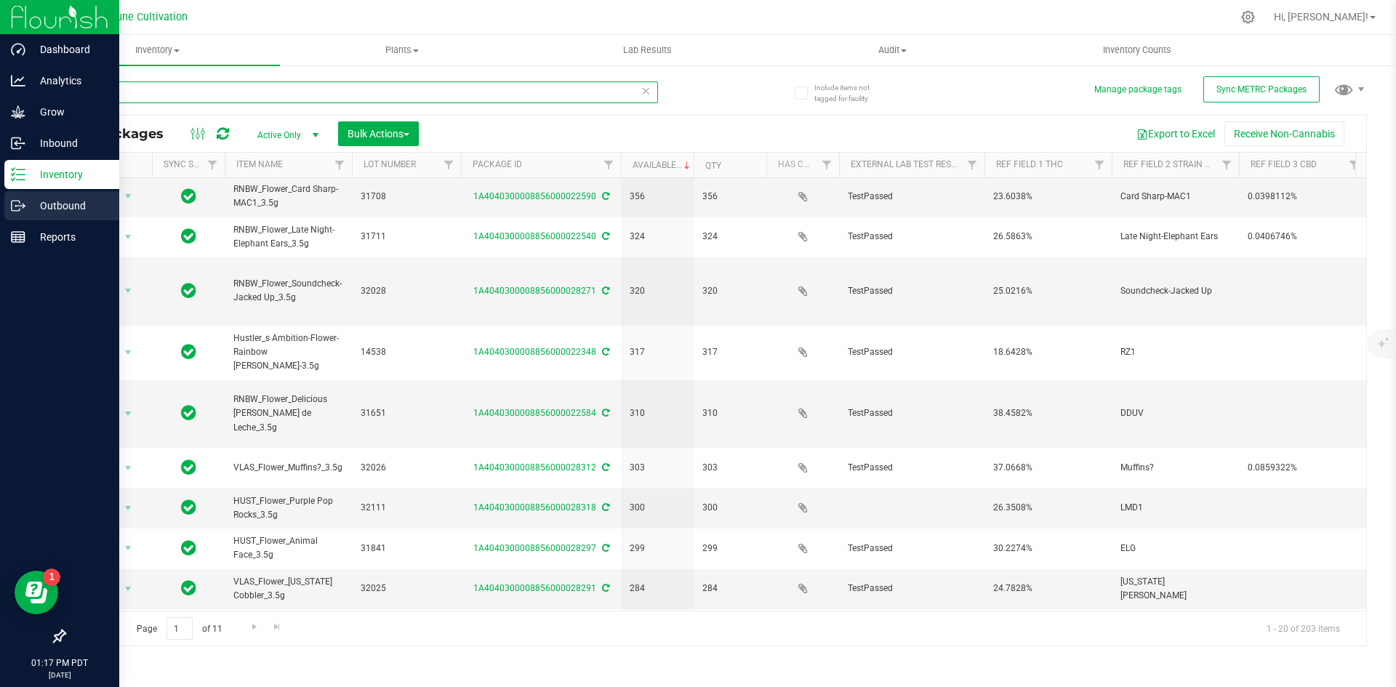
type input "3.5g"
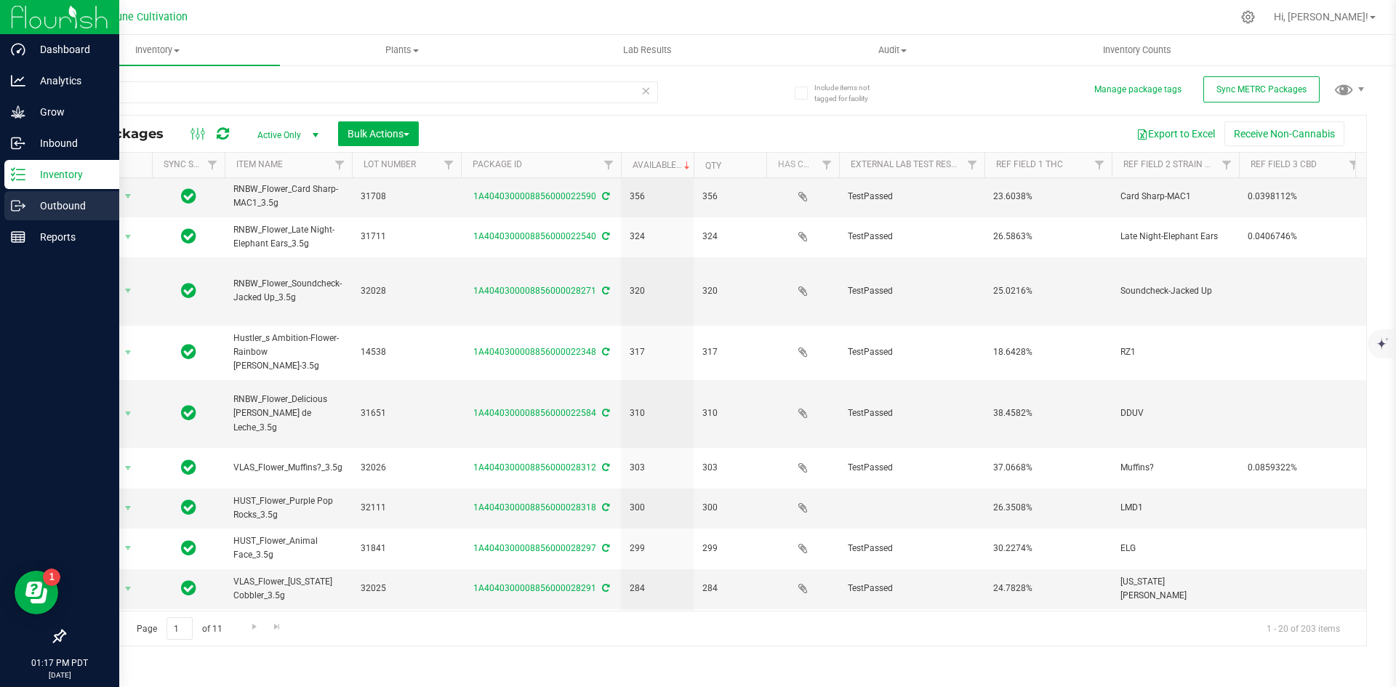
click at [20, 204] on icon at bounding box center [16, 206] width 8 height 10
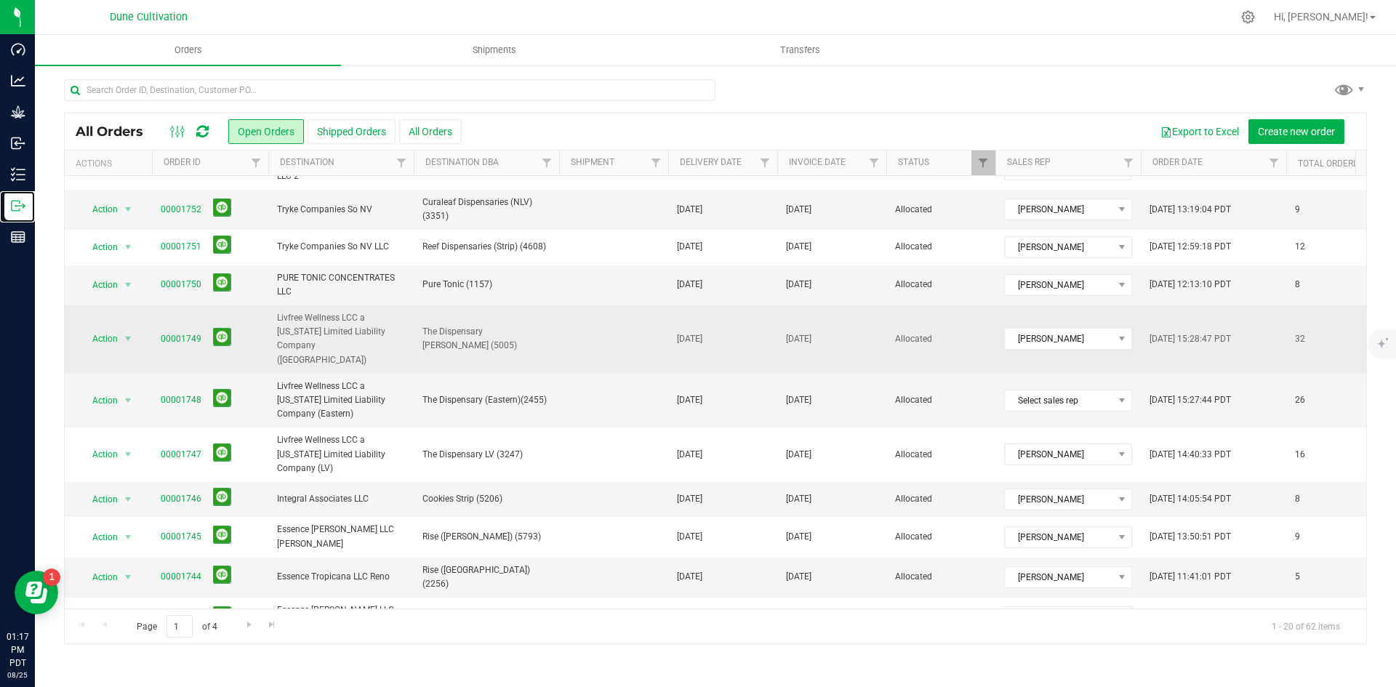
scroll to position [374, 0]
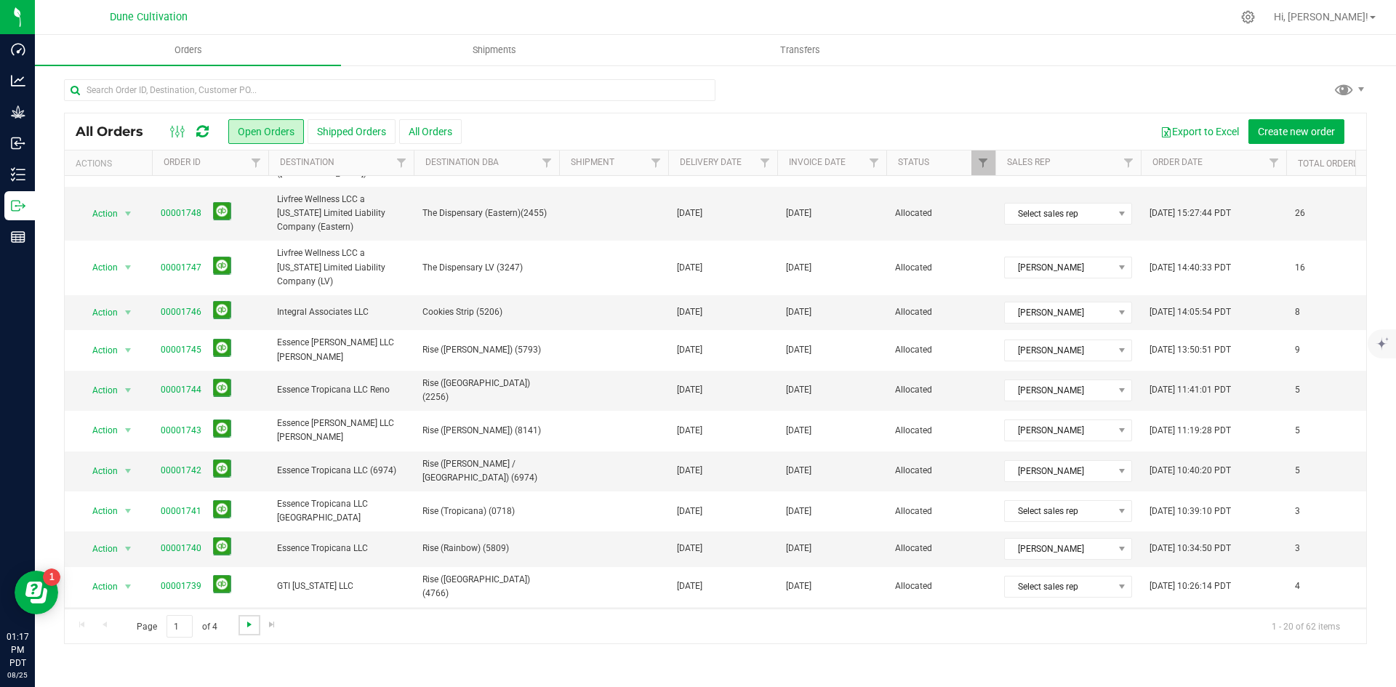
click at [244, 625] on span "Go to the next page" at bounding box center [250, 625] width 12 height 12
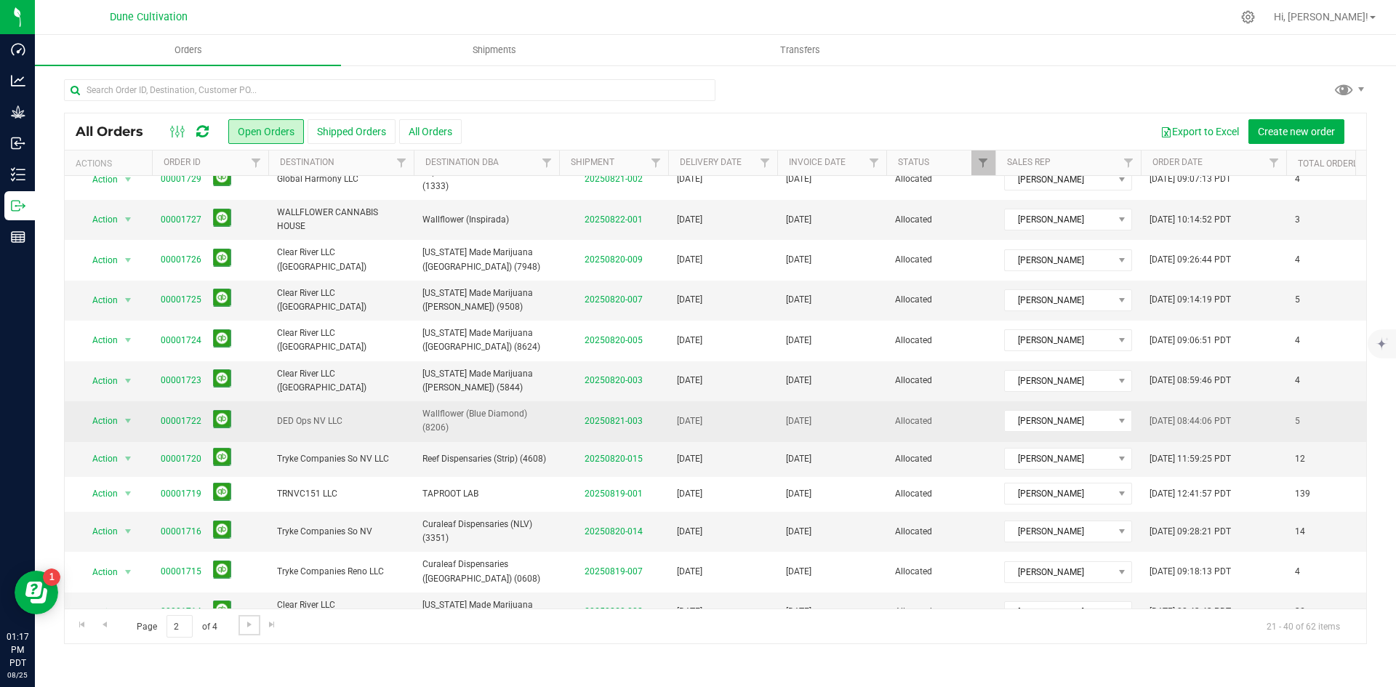
scroll to position [371, 0]
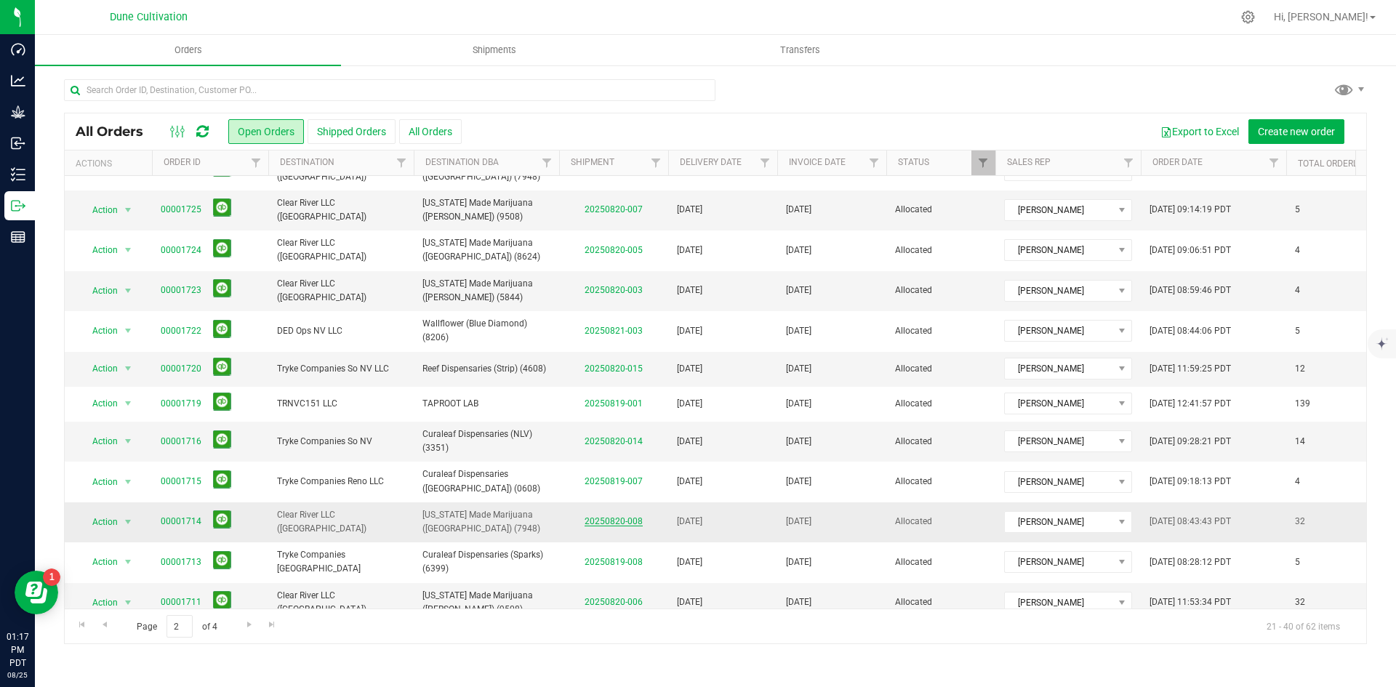
click at [618, 516] on link "20250820-008" at bounding box center [614, 521] width 58 height 10
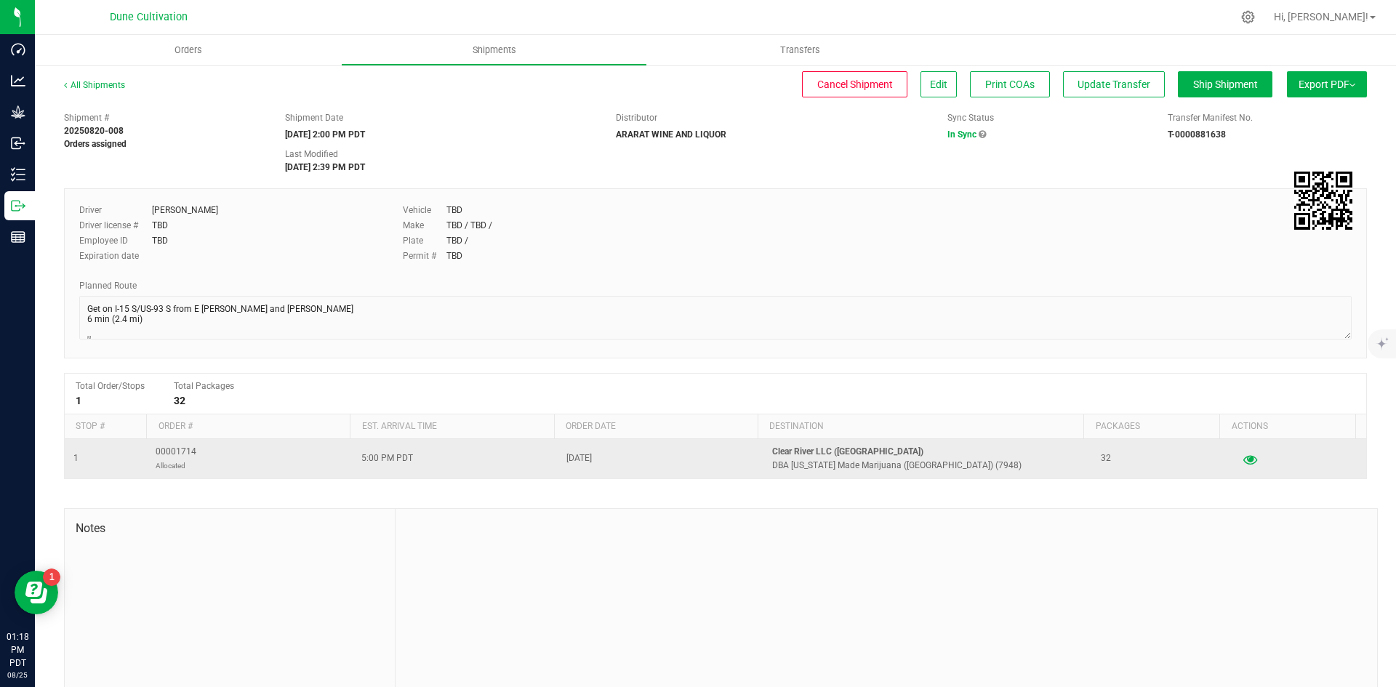
click at [1243, 457] on icon "button" at bounding box center [1250, 459] width 14 height 10
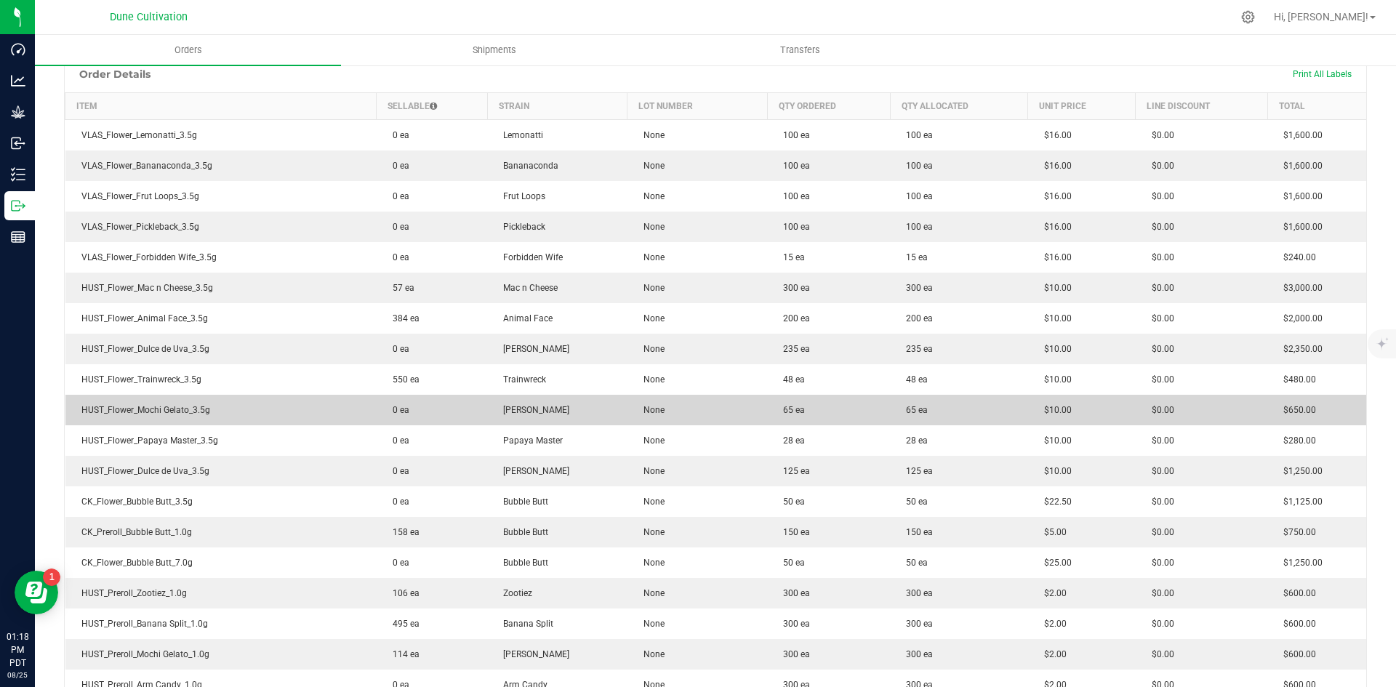
scroll to position [367, 0]
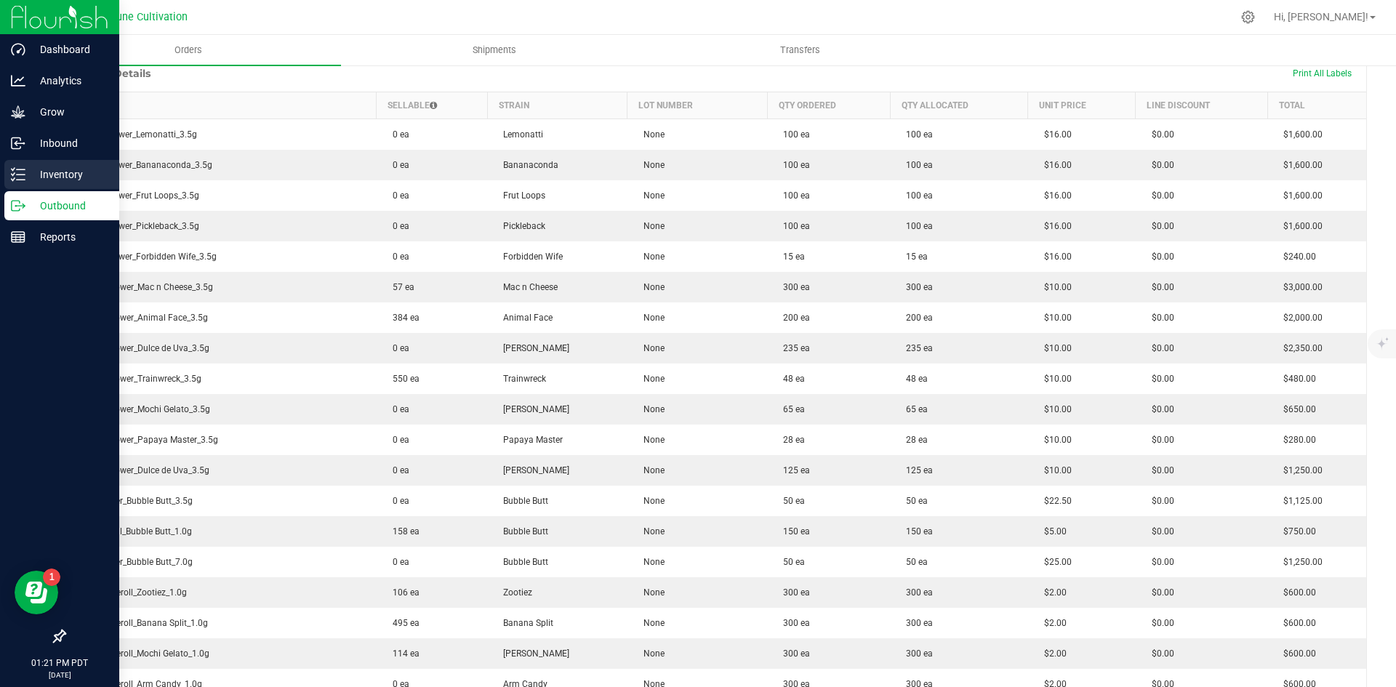
click at [13, 175] on icon at bounding box center [13, 174] width 3 height 2
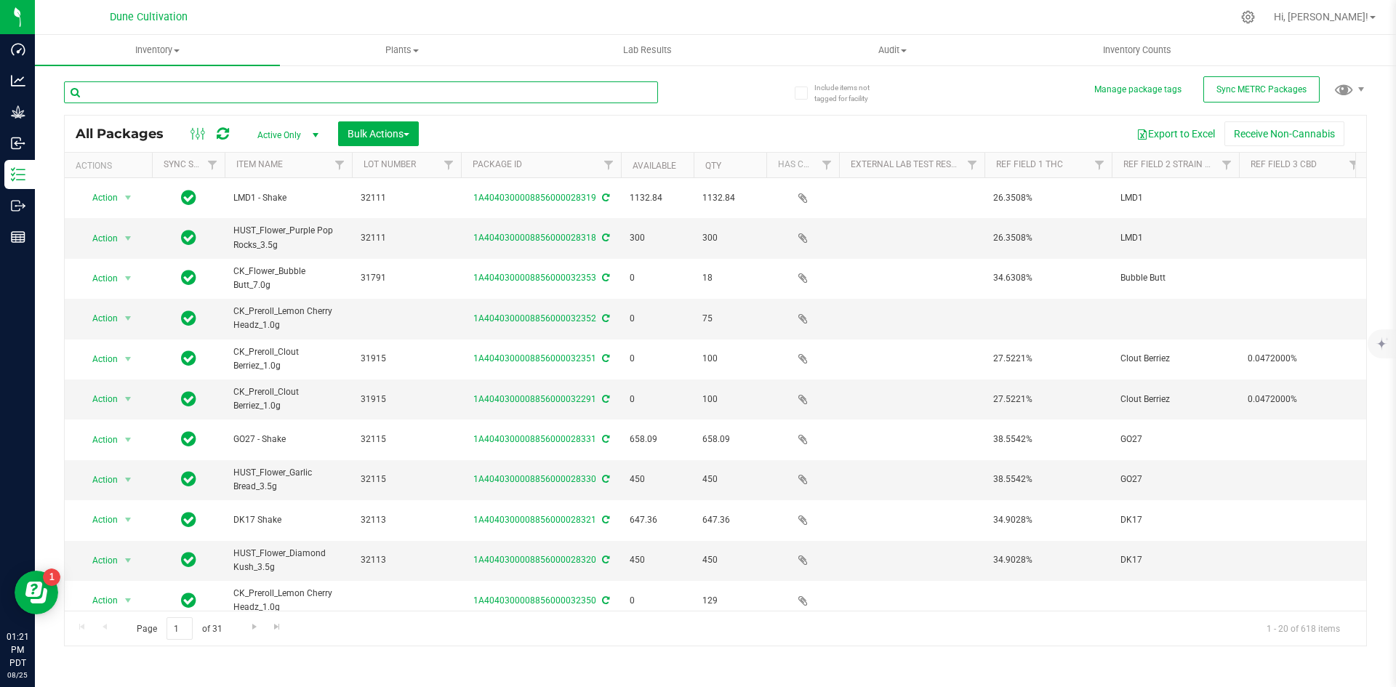
click at [305, 89] on input "text" at bounding box center [361, 92] width 594 height 22
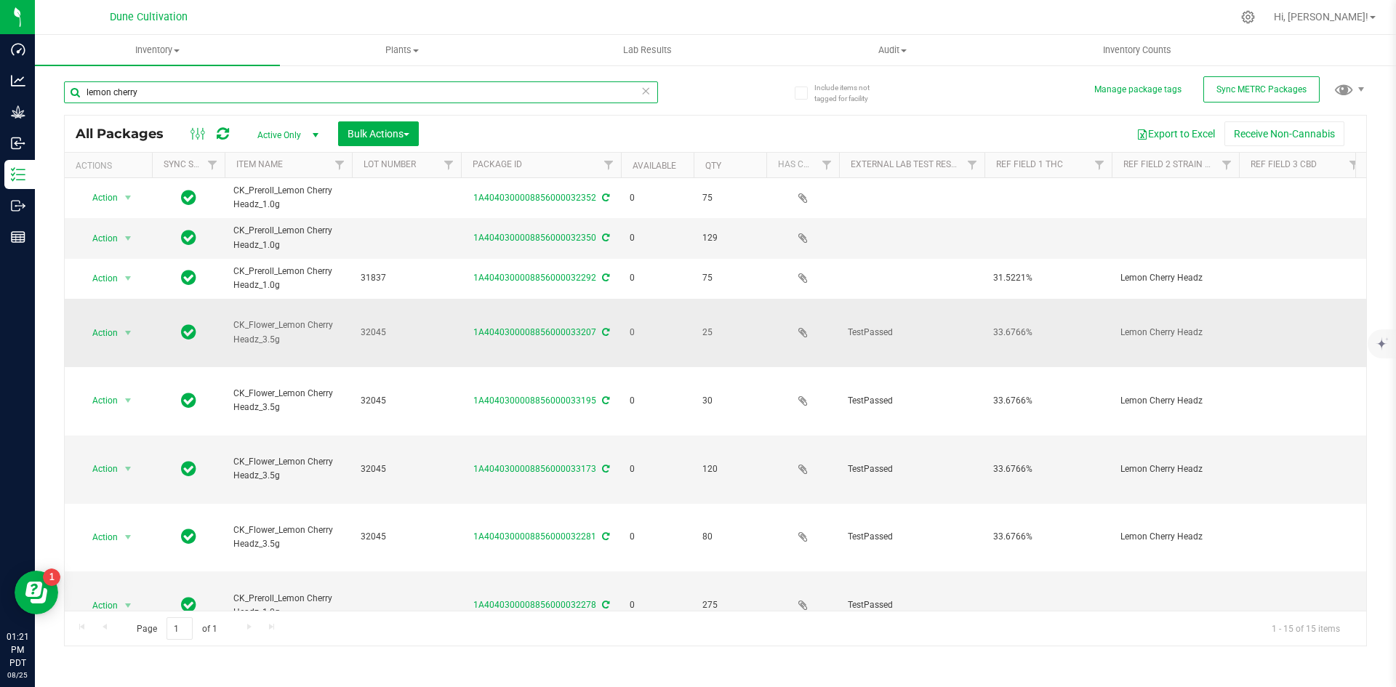
scroll to position [350, 0]
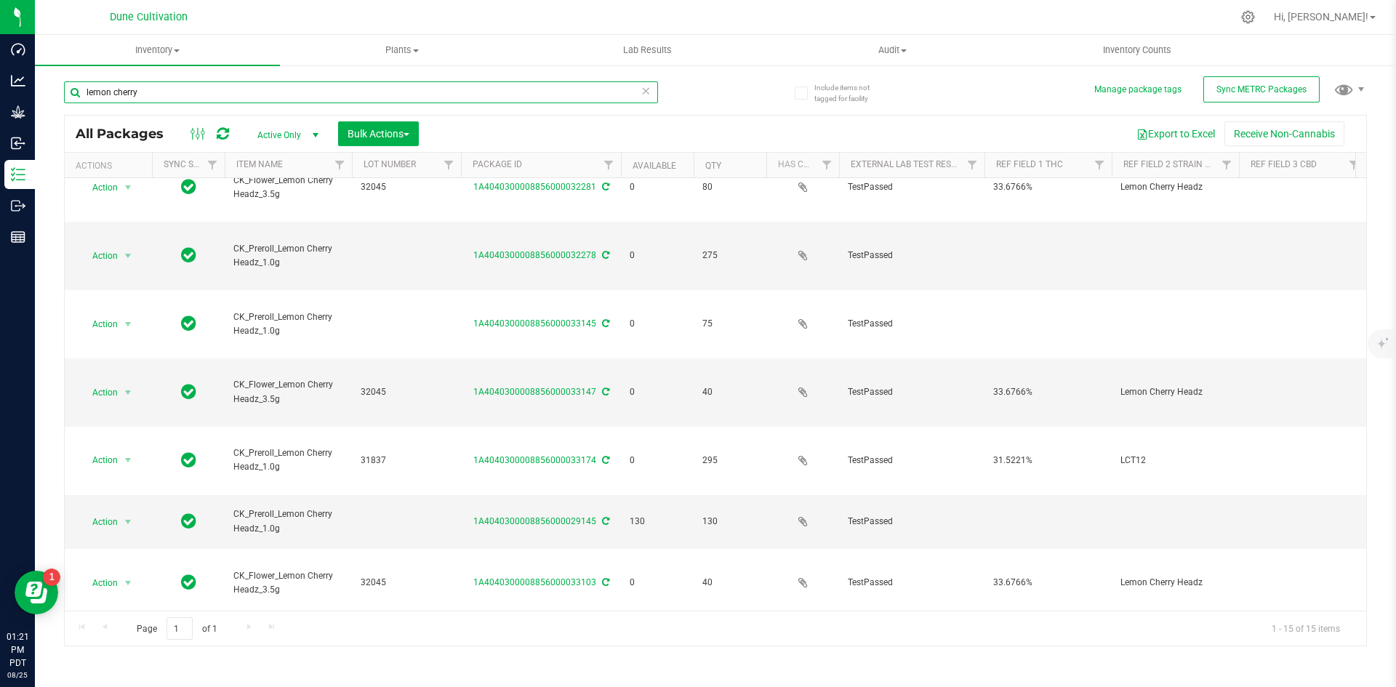
drag, startPoint x: 154, startPoint y: 99, endPoint x: 47, endPoint y: 81, distance: 108.3
click at [47, 81] on div "Include items not tagged for facility Manage package tags Sync METRC Packages l…" at bounding box center [715, 286] width 1361 height 444
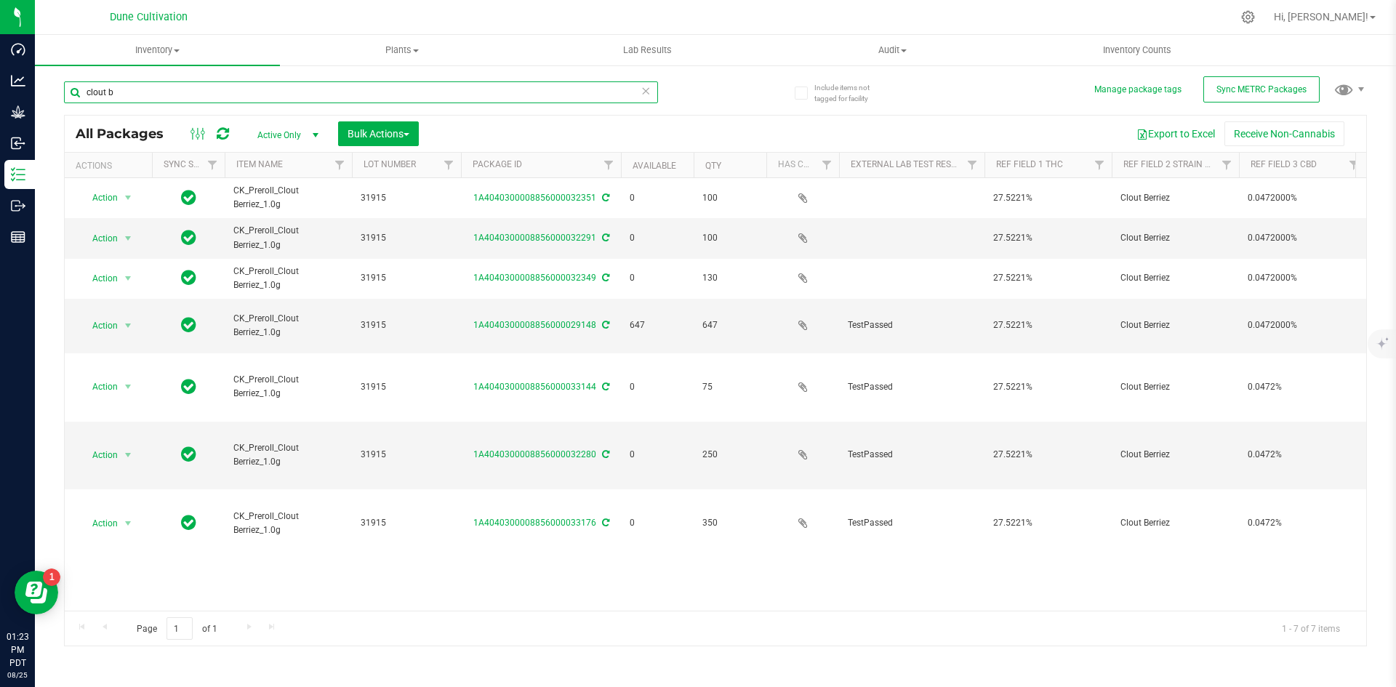
drag, startPoint x: 144, startPoint y: 92, endPoint x: 76, endPoint y: 92, distance: 68.3
click at [76, 92] on input "clout b" at bounding box center [361, 92] width 594 height 22
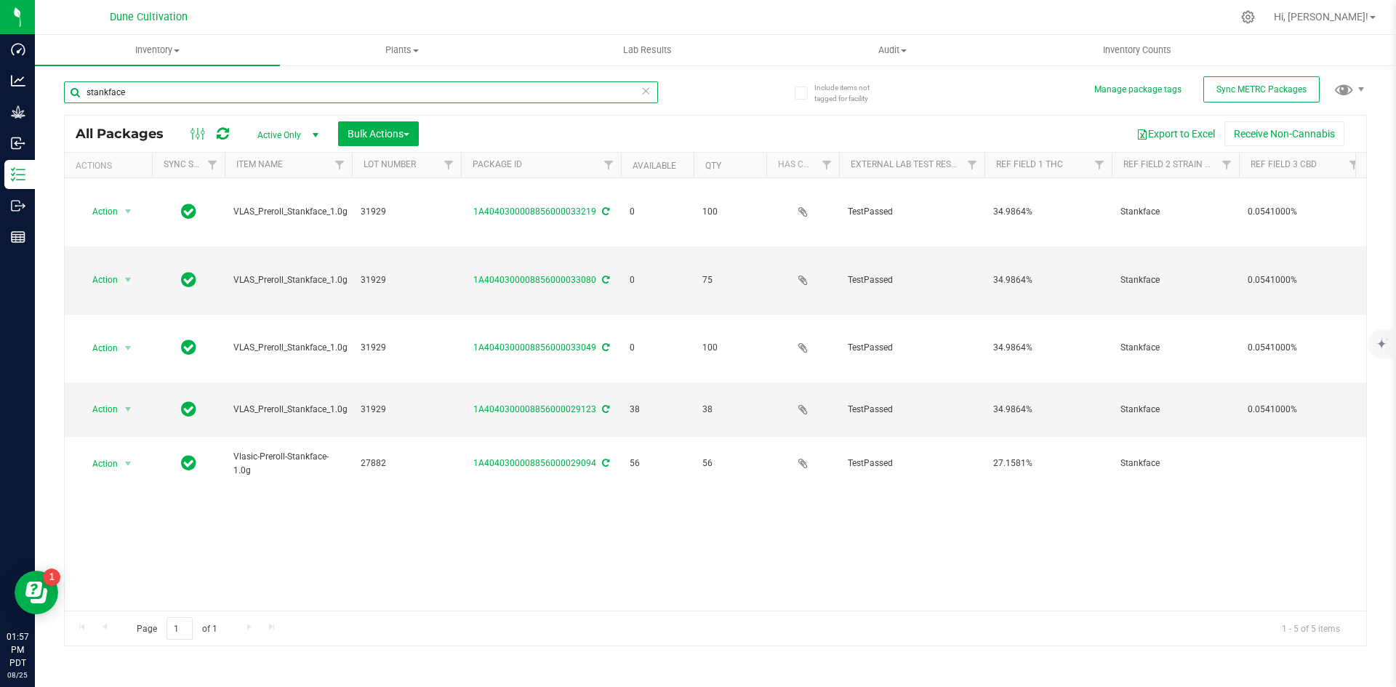
type input "stankface"
